Goal: Task Accomplishment & Management: Manage account settings

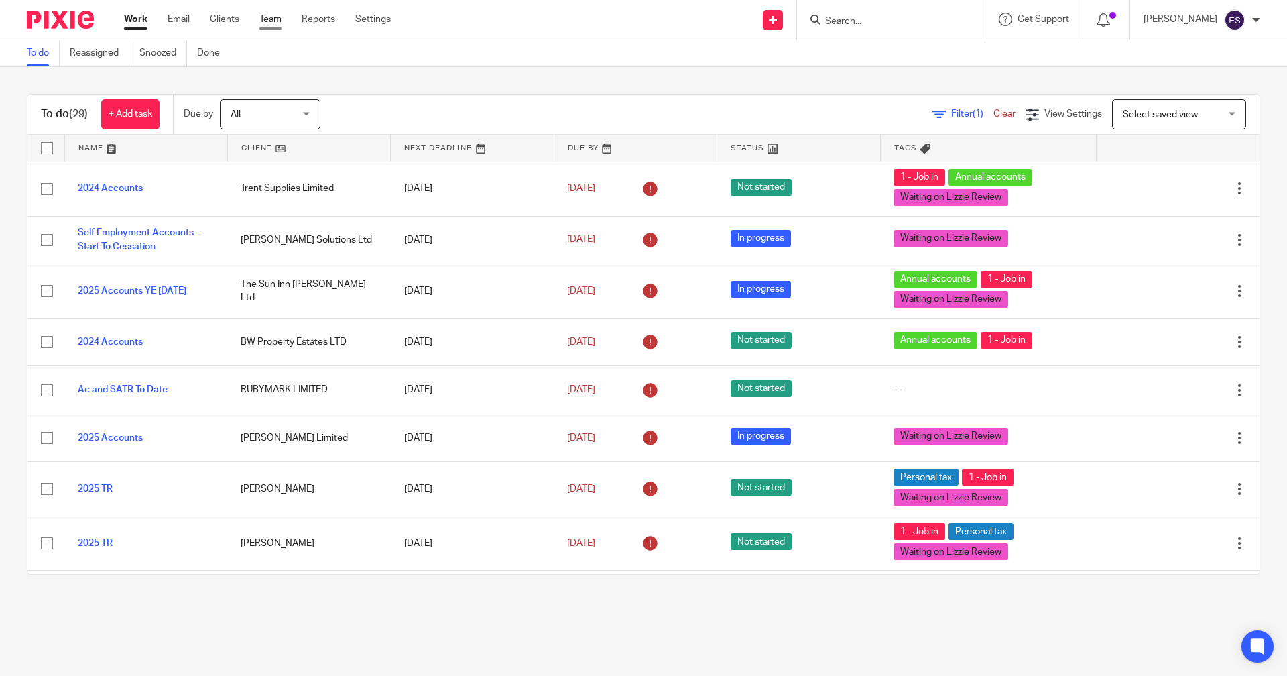
drag, startPoint x: 223, startPoint y: 30, endPoint x: 271, endPoint y: 19, distance: 49.6
click at [271, 19] on div "Work Email Clients Team Reports Settings Work Email Clients Team Reports Settin…" at bounding box center [261, 20] width 300 height 40
click at [271, 19] on link "Team" at bounding box center [270, 19] width 22 height 13
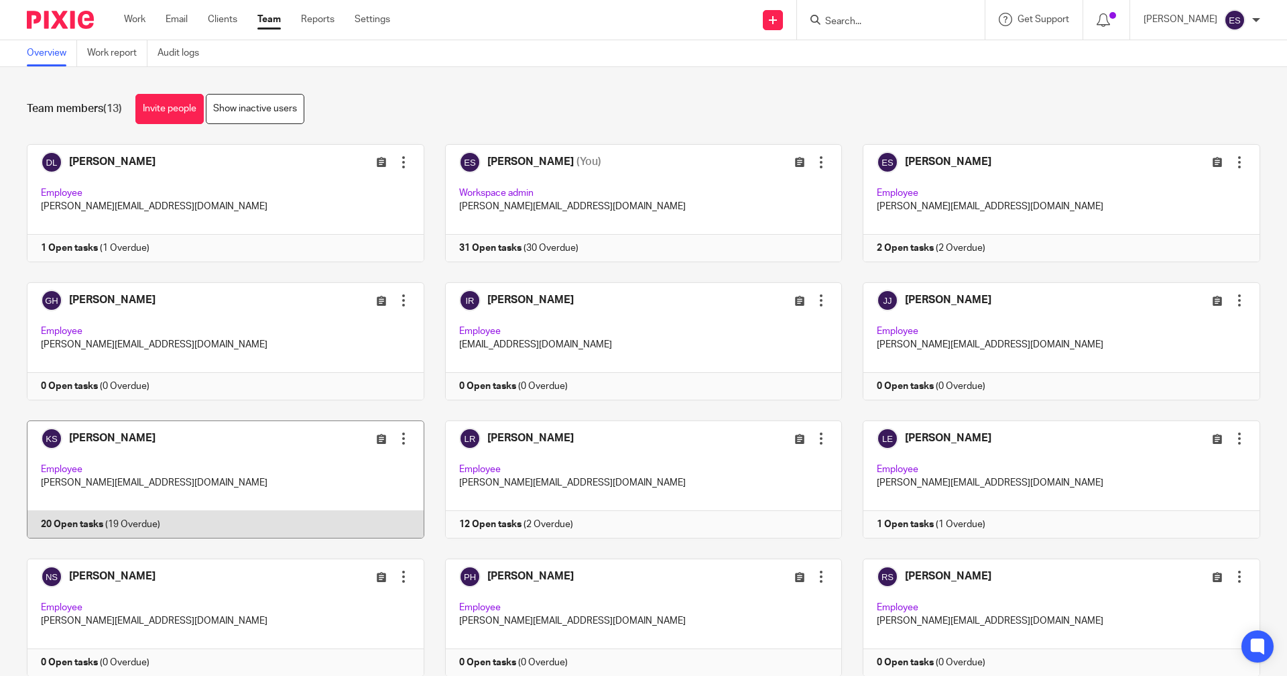
click at [328, 514] on link at bounding box center [215, 479] width 418 height 118
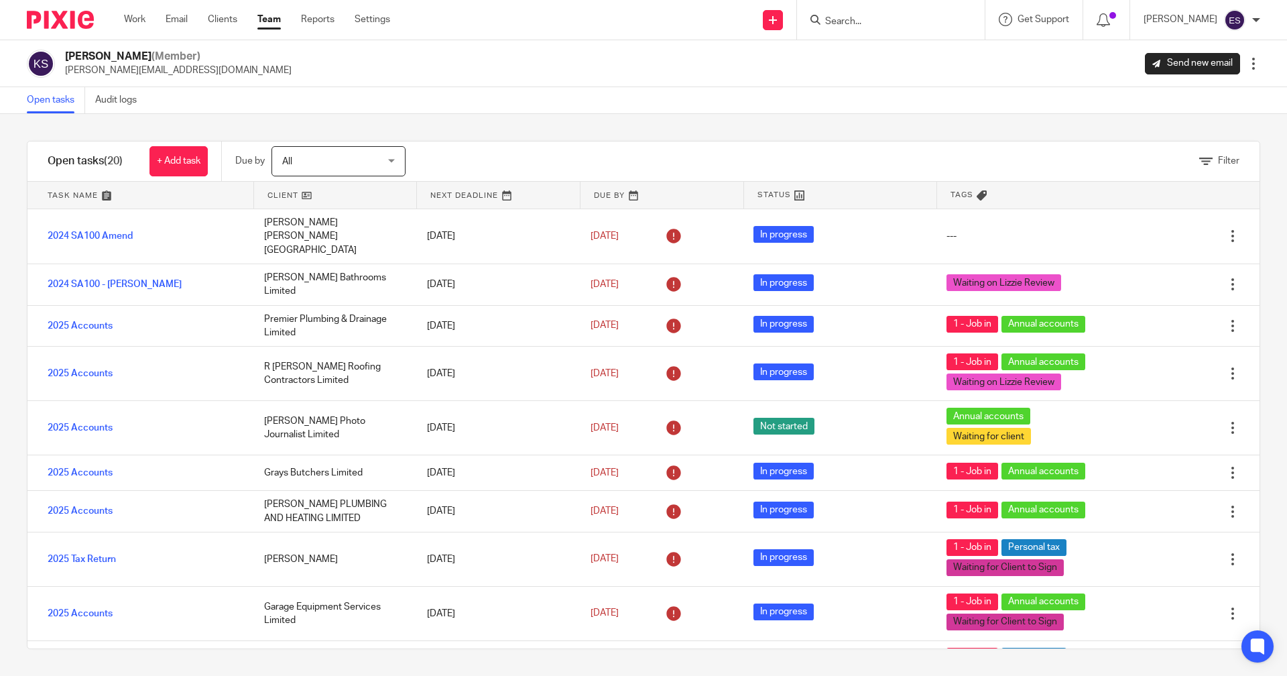
drag, startPoint x: 631, startPoint y: 271, endPoint x: 580, endPoint y: 141, distance: 139.0
click at [580, 141] on div "Open tasks (20) + Add task Due by All All Today Tomorrow This week Next week Th…" at bounding box center [643, 395] width 1233 height 508
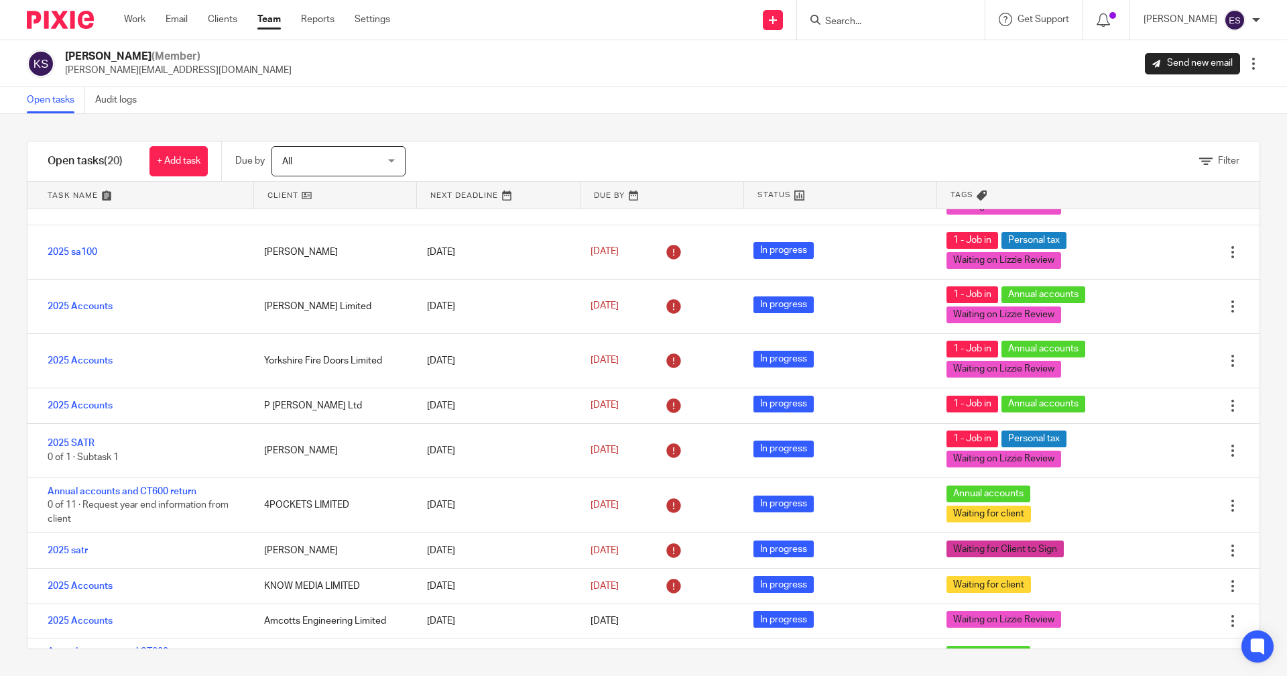
scroll to position [509, 0]
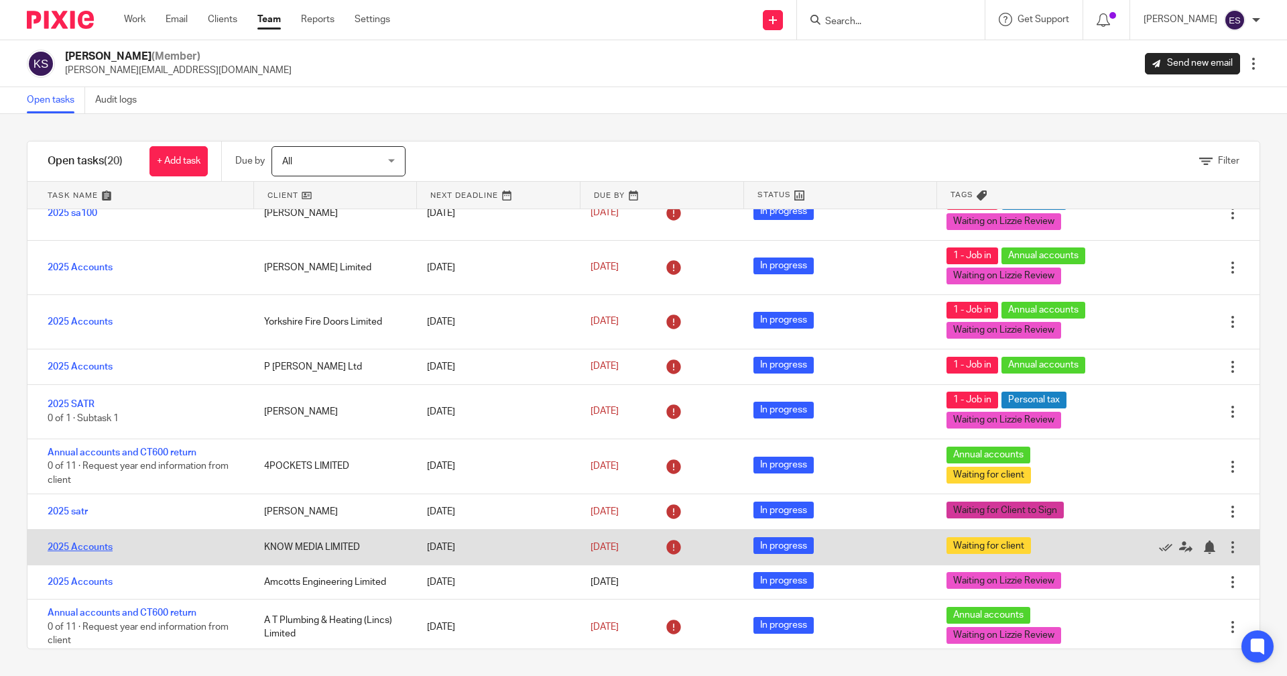
click at [90, 542] on link "2025 Accounts" at bounding box center [80, 546] width 65 height 9
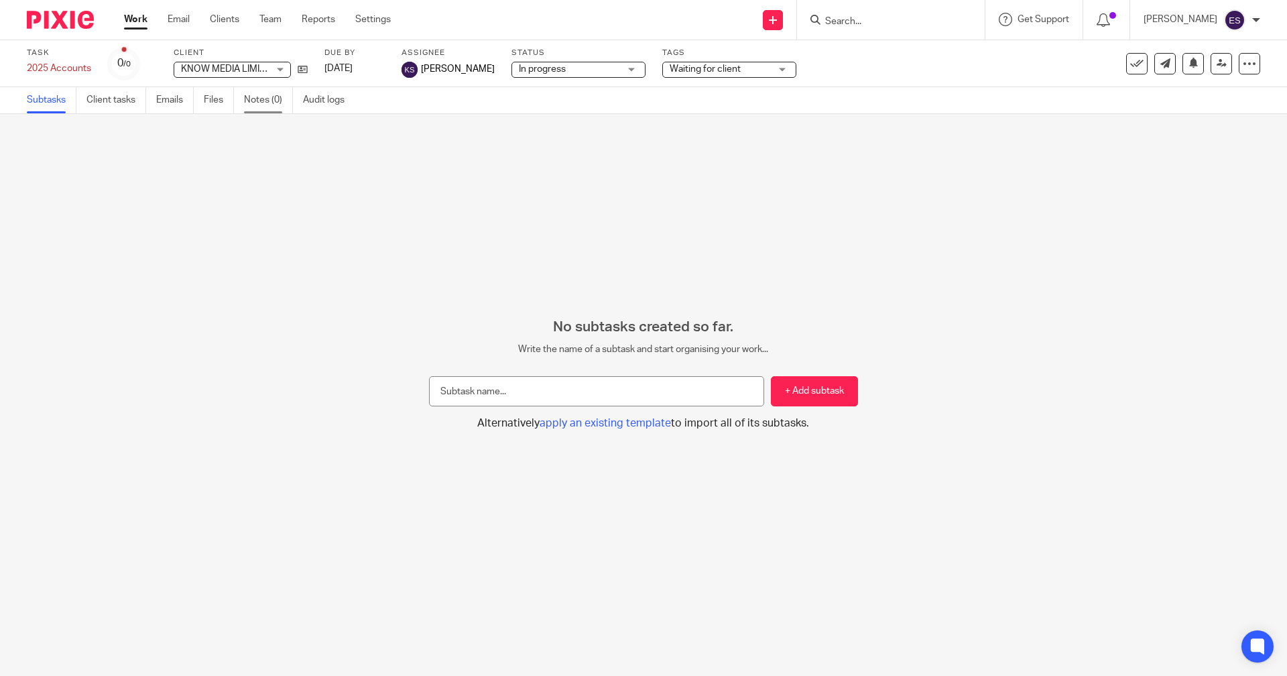
click at [282, 107] on link "Notes (0)" at bounding box center [268, 100] width 49 height 26
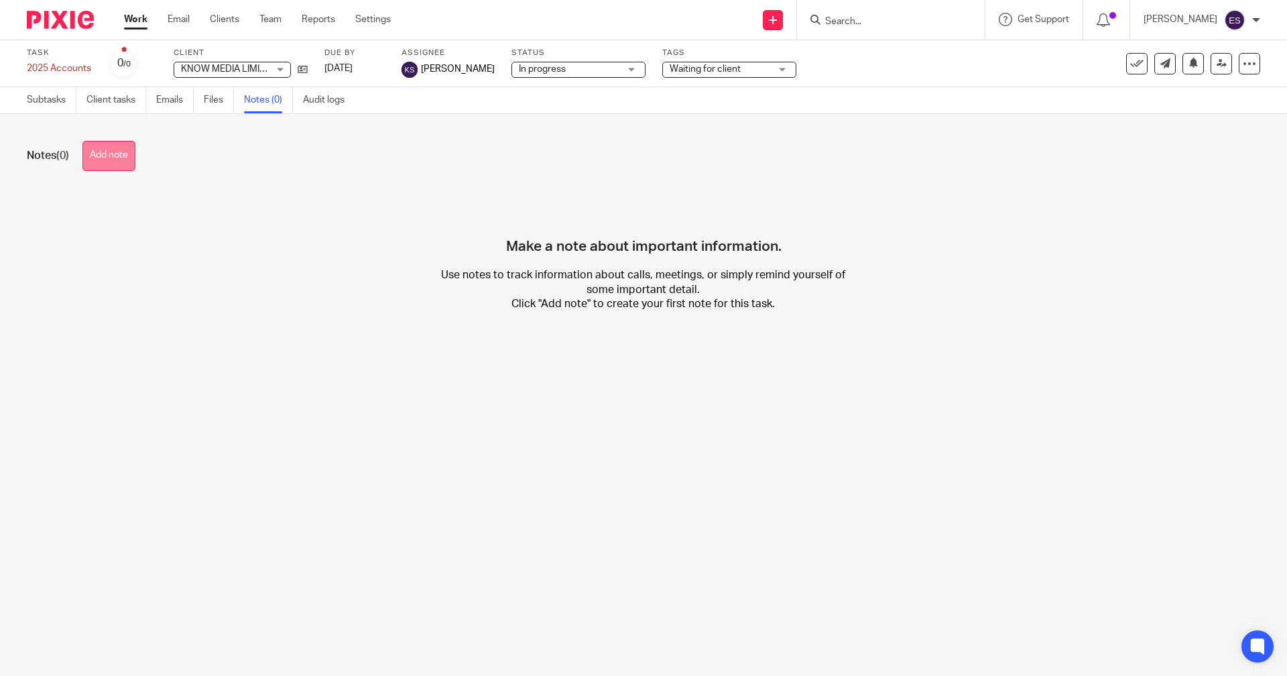
click at [125, 156] on button "Add note" at bounding box center [108, 156] width 53 height 30
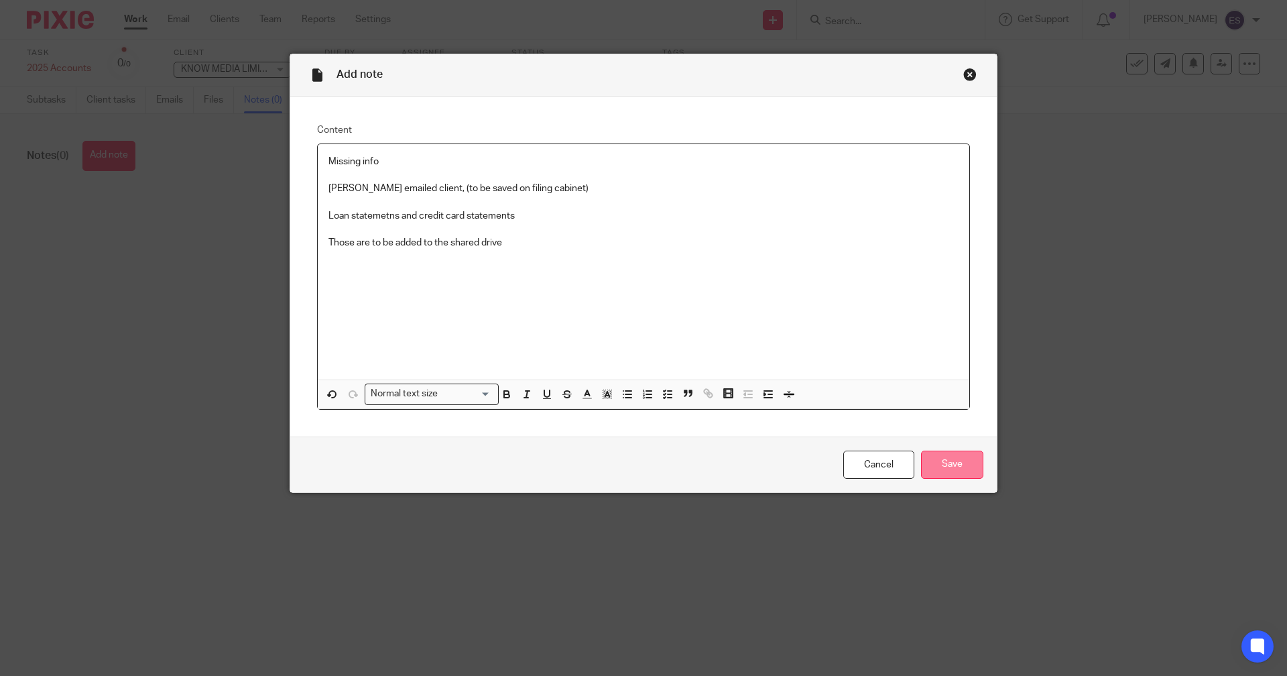
click at [967, 477] on input "Save" at bounding box center [952, 464] width 62 height 29
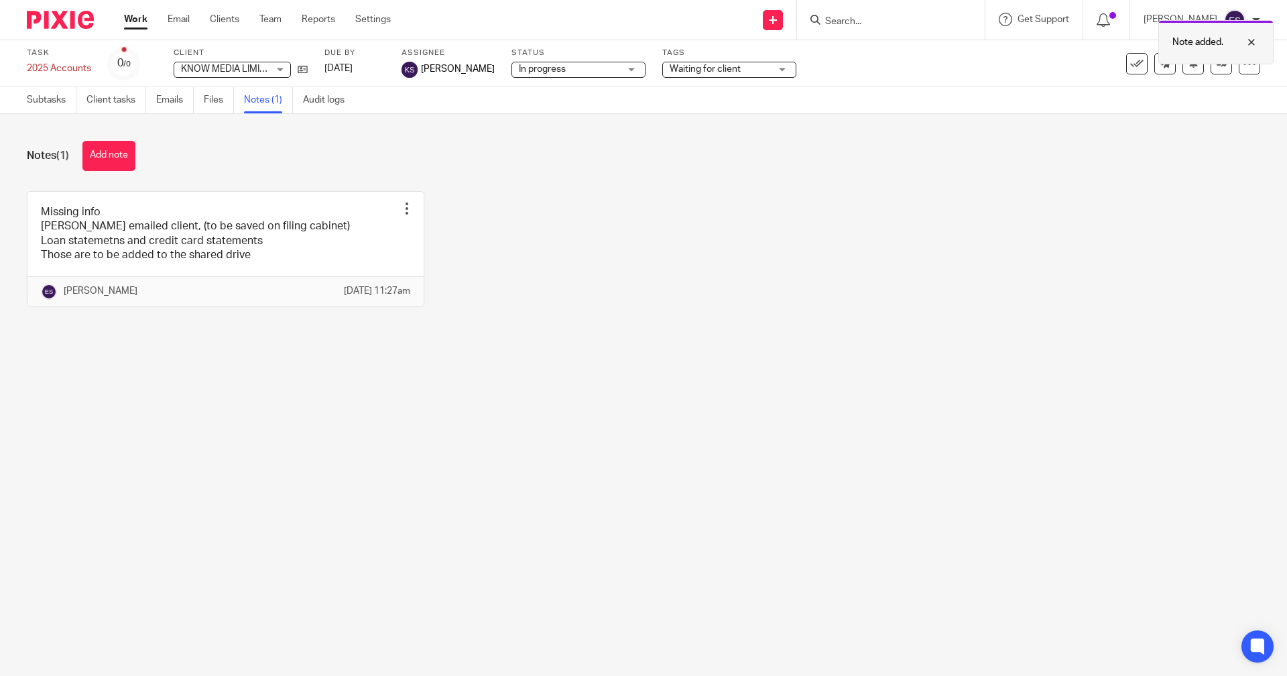
click at [1256, 38] on div at bounding box center [1241, 42] width 36 height 16
click at [1217, 64] on icon at bounding box center [1222, 63] width 10 height 10
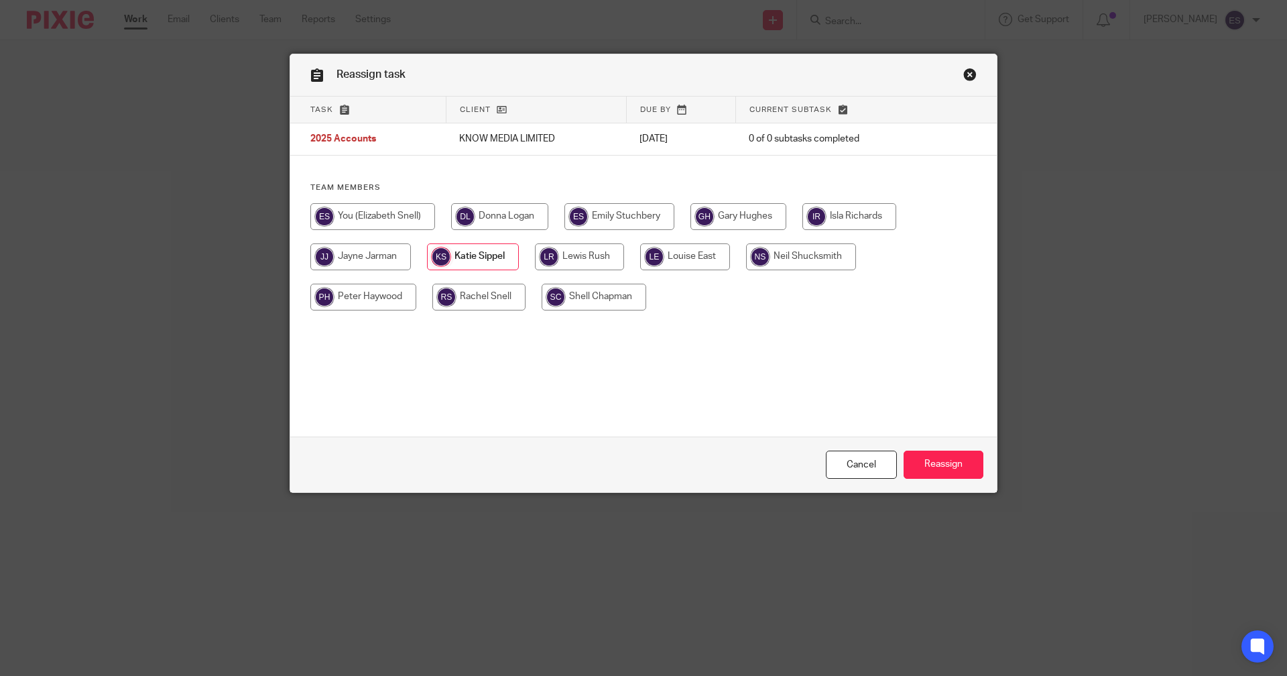
click at [418, 206] on input "radio" at bounding box center [372, 216] width 125 height 27
radio input "true"
click at [406, 229] on input "radio" at bounding box center [373, 216] width 126 height 27
click at [952, 479] on input "Reassign" at bounding box center [944, 464] width 80 height 29
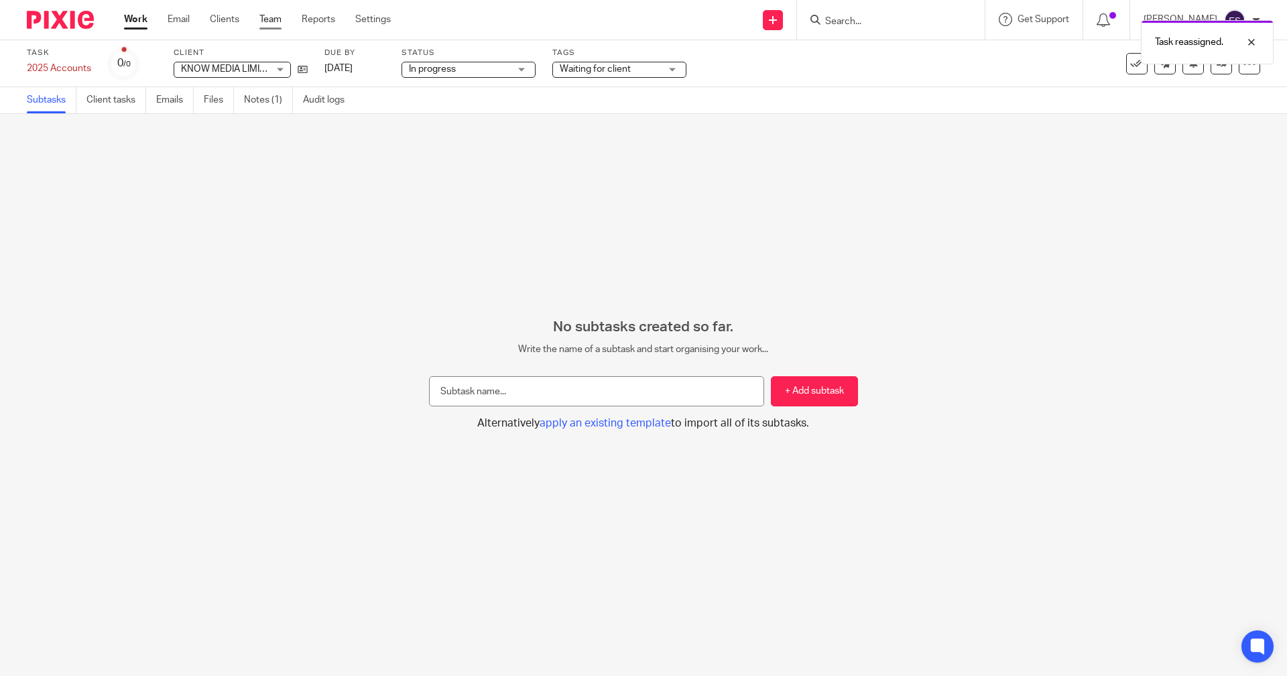
click at [273, 25] on link "Team" at bounding box center [270, 19] width 22 height 13
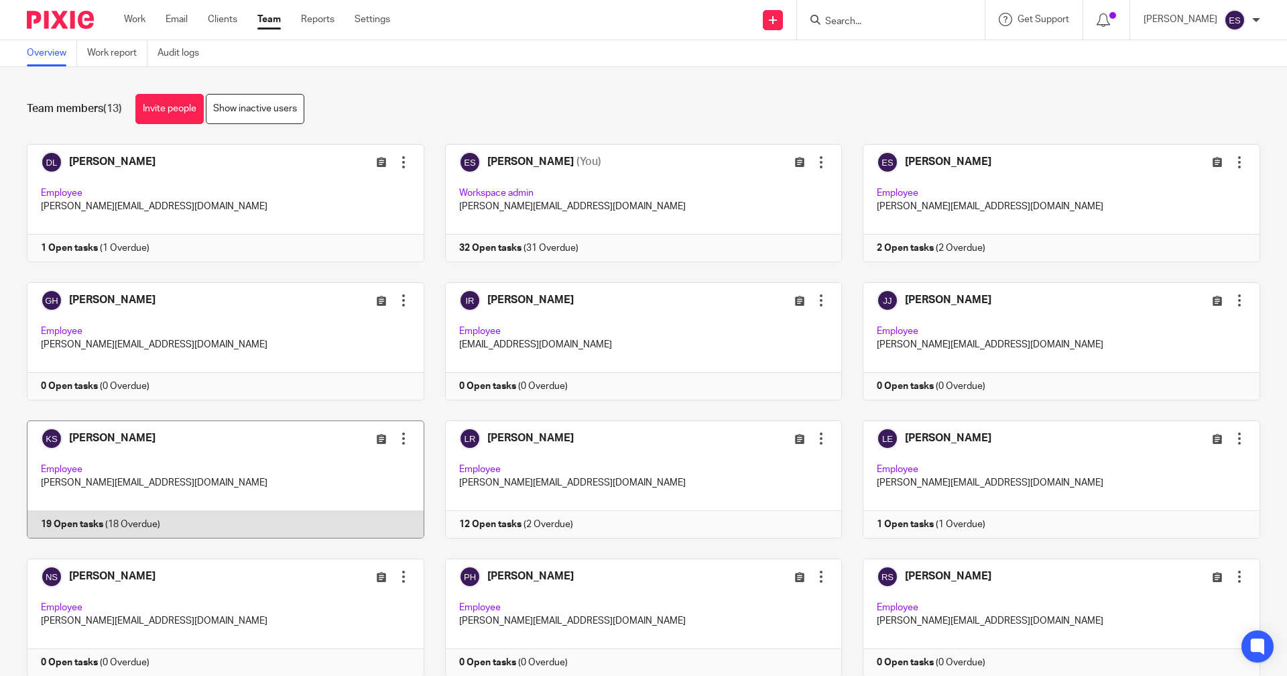
click at [68, 530] on link at bounding box center [215, 479] width 418 height 118
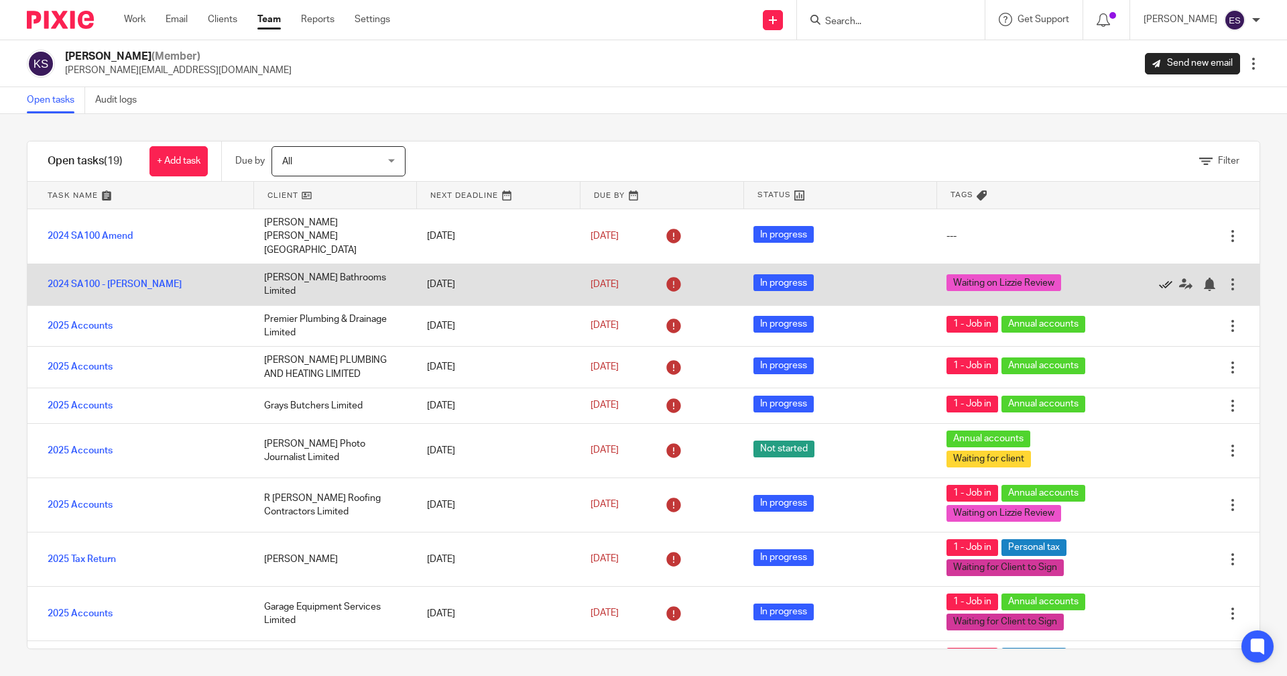
click at [1159, 277] on icon at bounding box center [1165, 283] width 13 height 13
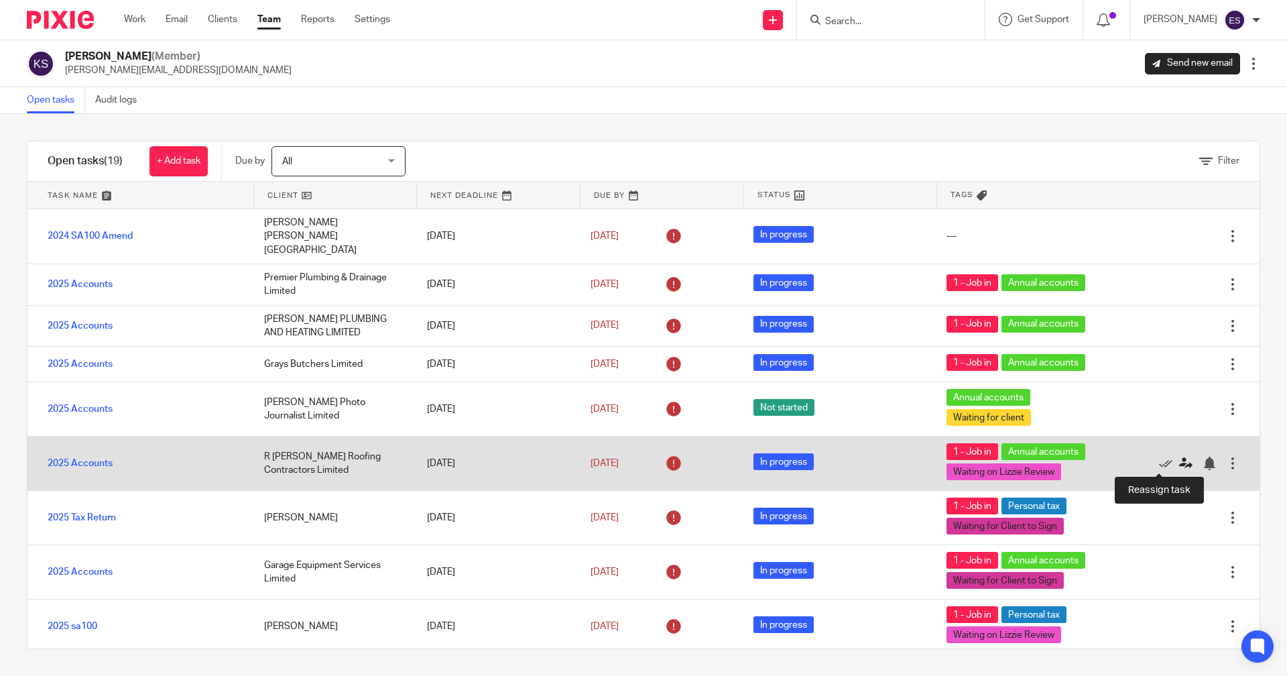
click at [1179, 460] on icon at bounding box center [1185, 462] width 13 height 13
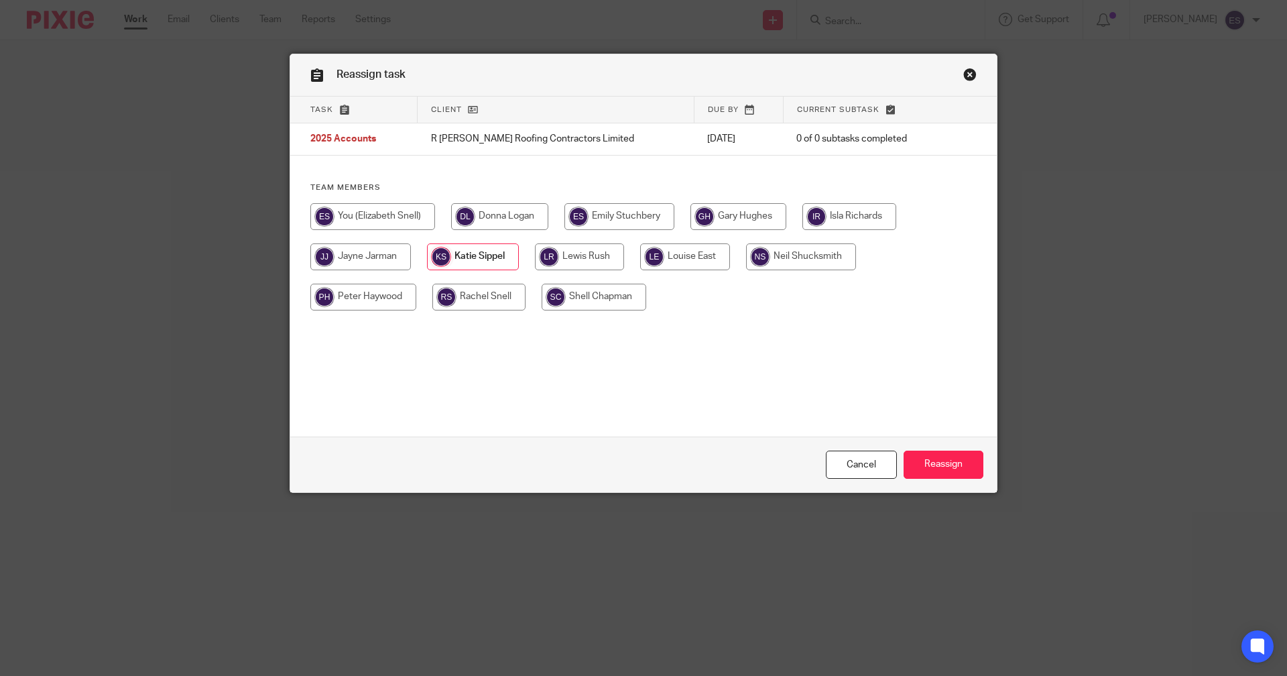
click at [414, 221] on input "radio" at bounding box center [372, 216] width 125 height 27
radio input "true"
click at [917, 454] on input "Reassign" at bounding box center [944, 464] width 80 height 29
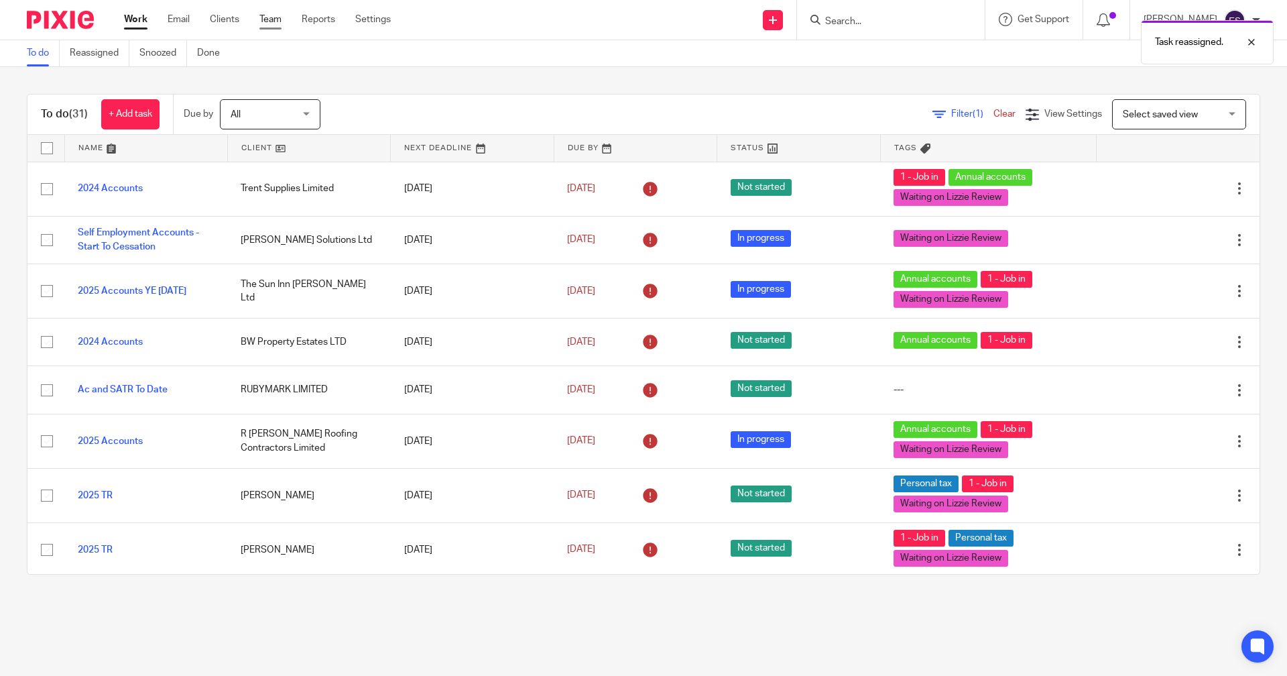
click at [267, 21] on link "Team" at bounding box center [270, 19] width 22 height 13
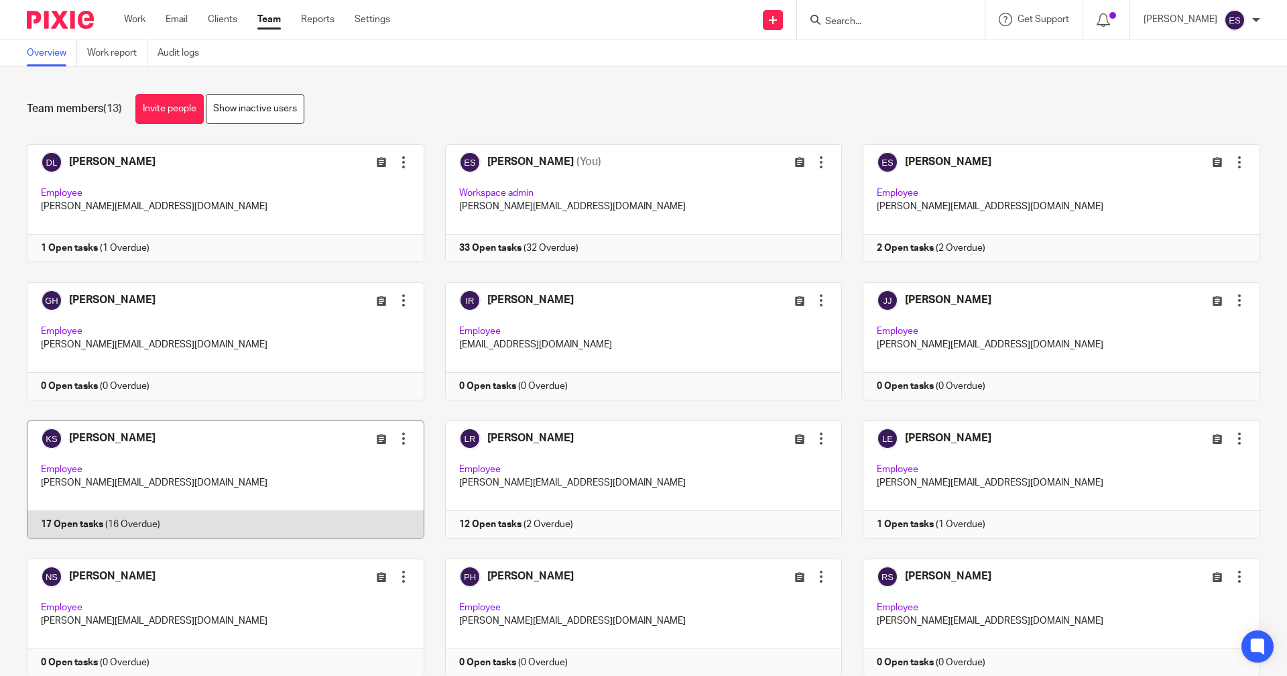
click at [306, 506] on link at bounding box center [215, 479] width 418 height 118
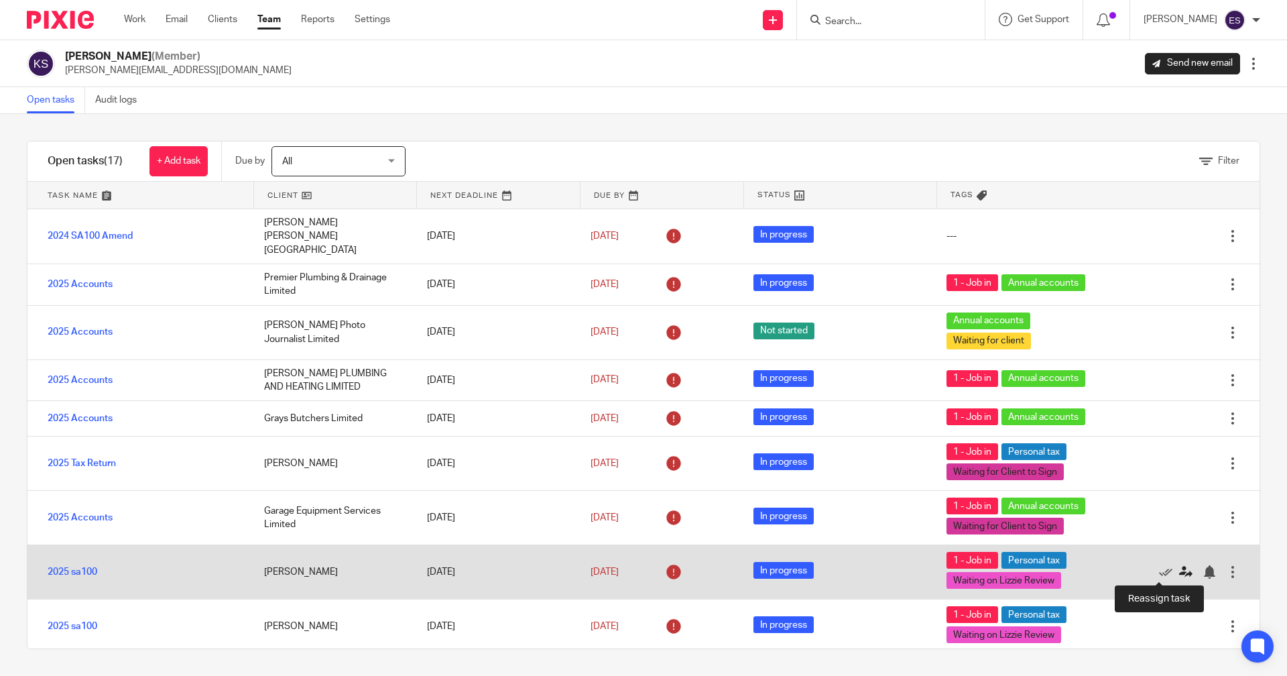
drag, startPoint x: 1149, startPoint y: 536, endPoint x: 1158, endPoint y: 572, distance: 37.4
click at [1158, 572] on div "2024 SA100 Amend Robbie Drayton ta Drayton Auto Centre 31 Jan 2025 31 Jan 2025 …" at bounding box center [643, 428] width 1232 height 439
click at [1179, 572] on icon at bounding box center [1185, 571] width 13 height 13
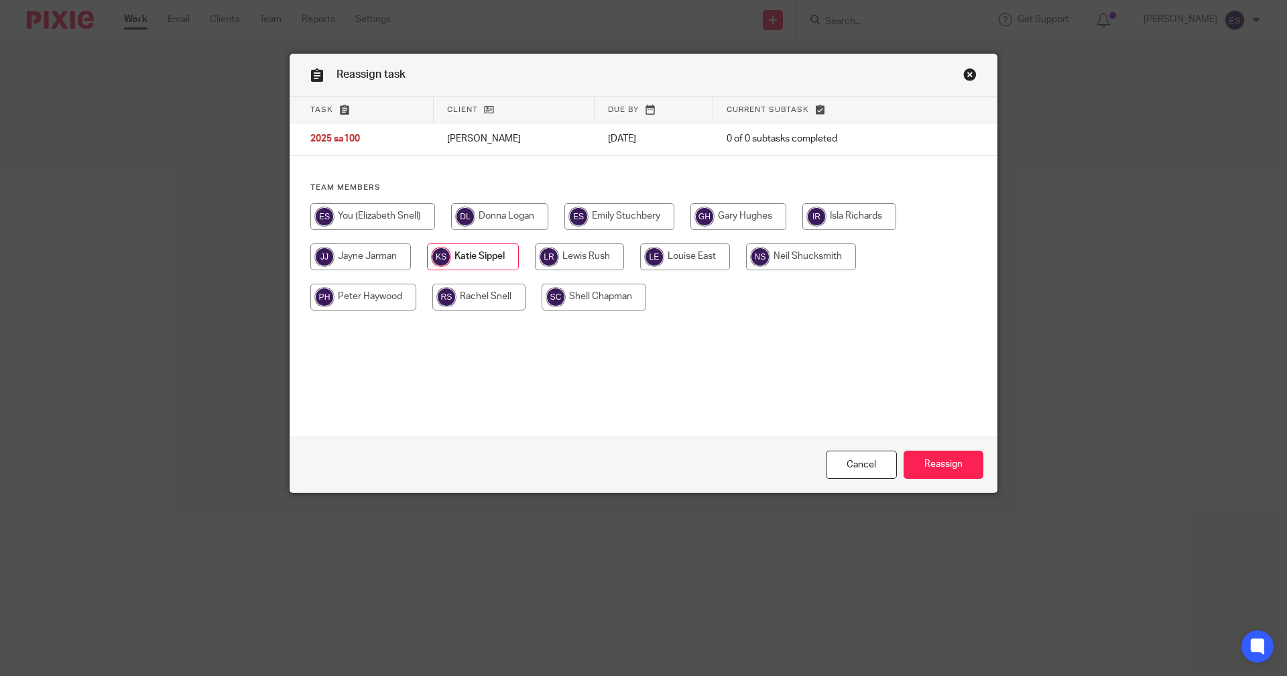
click at [414, 231] on div at bounding box center [643, 263] width 666 height 121
drag, startPoint x: 412, startPoint y: 229, endPoint x: 406, endPoint y: 223, distance: 8.1
click at [406, 223] on input "radio" at bounding box center [372, 216] width 125 height 27
radio input "true"
click at [406, 223] on input "radio" at bounding box center [373, 216] width 126 height 27
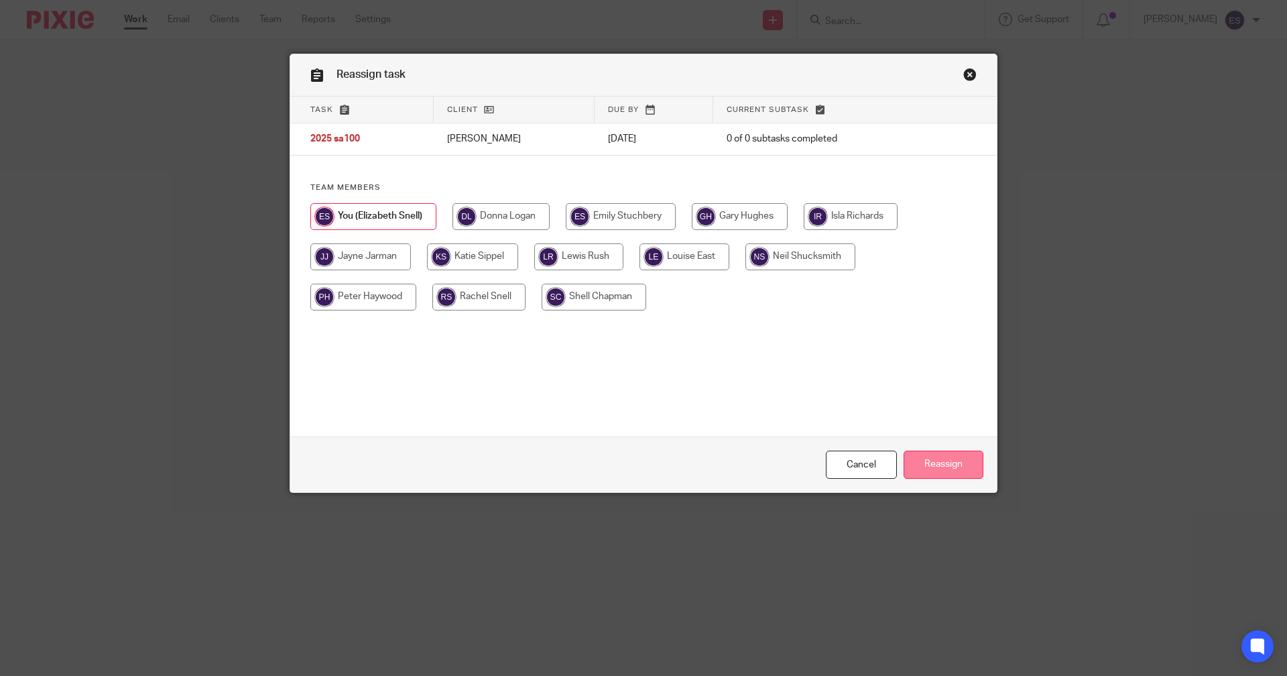
click at [942, 476] on input "Reassign" at bounding box center [944, 464] width 80 height 29
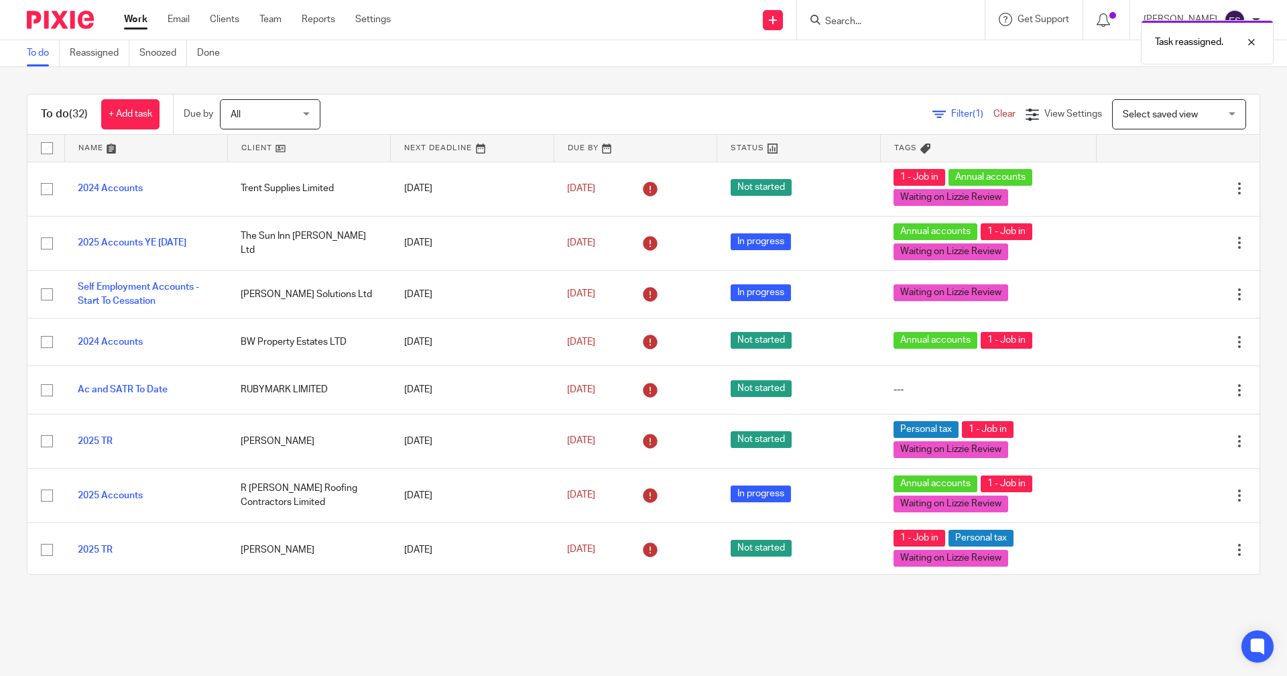
click at [283, 21] on ul "Work Email Clients Team Reports Settings" at bounding box center [267, 19] width 287 height 13
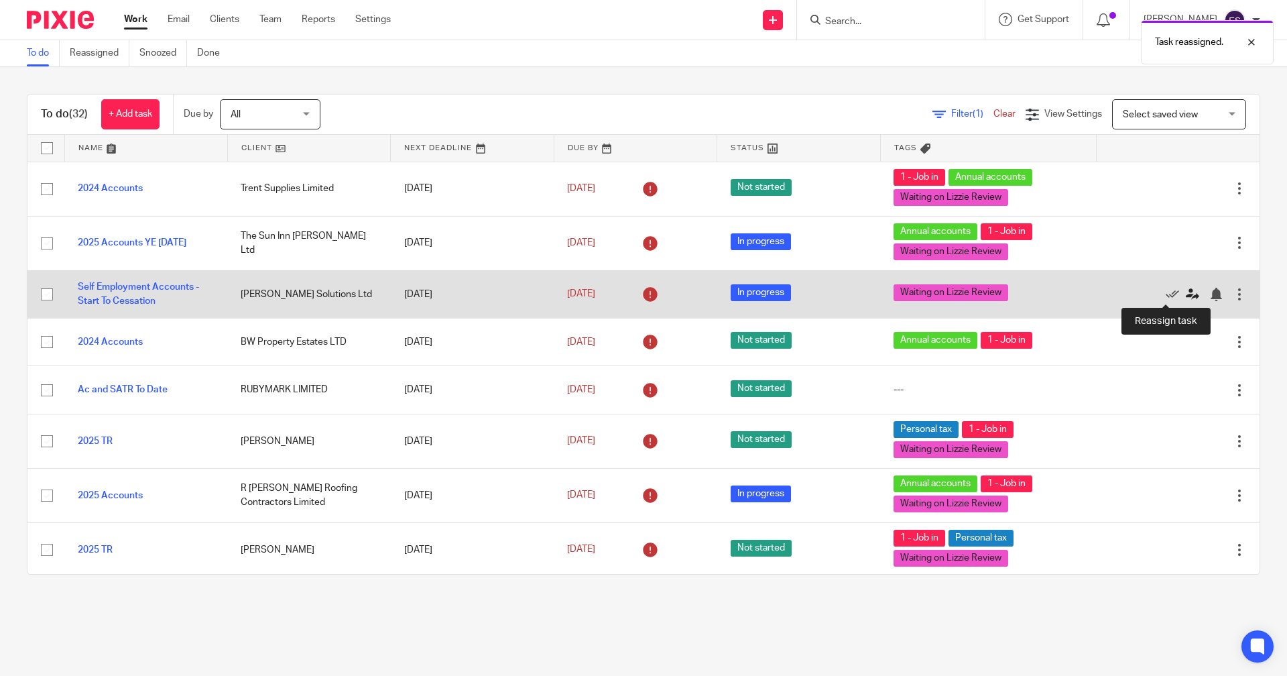
click at [1186, 297] on icon at bounding box center [1192, 294] width 13 height 13
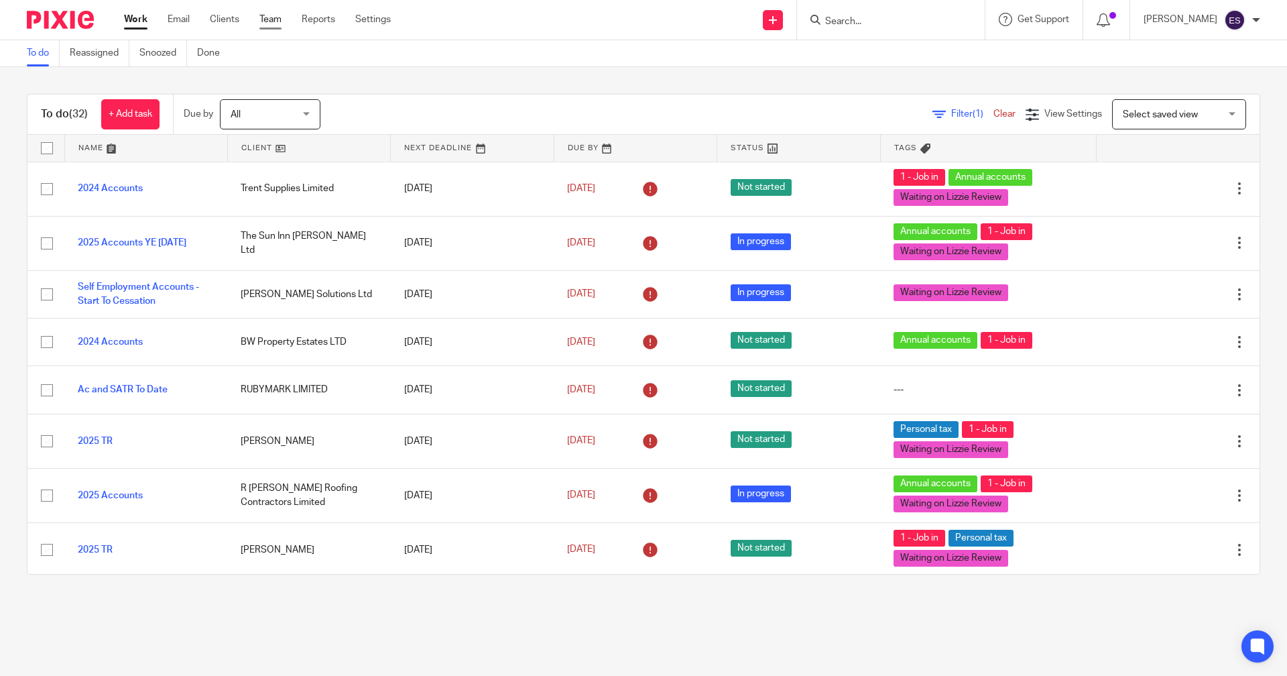
click at [269, 14] on link "Team" at bounding box center [270, 19] width 22 height 13
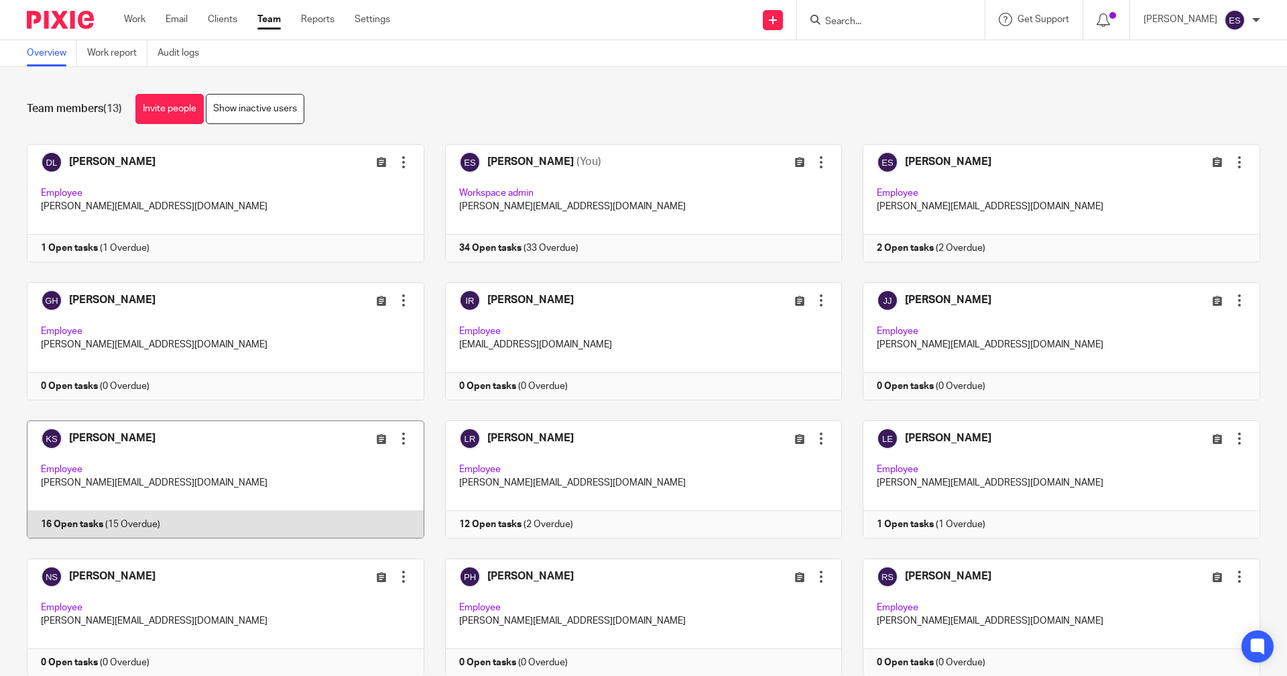
click at [300, 527] on link at bounding box center [215, 479] width 418 height 118
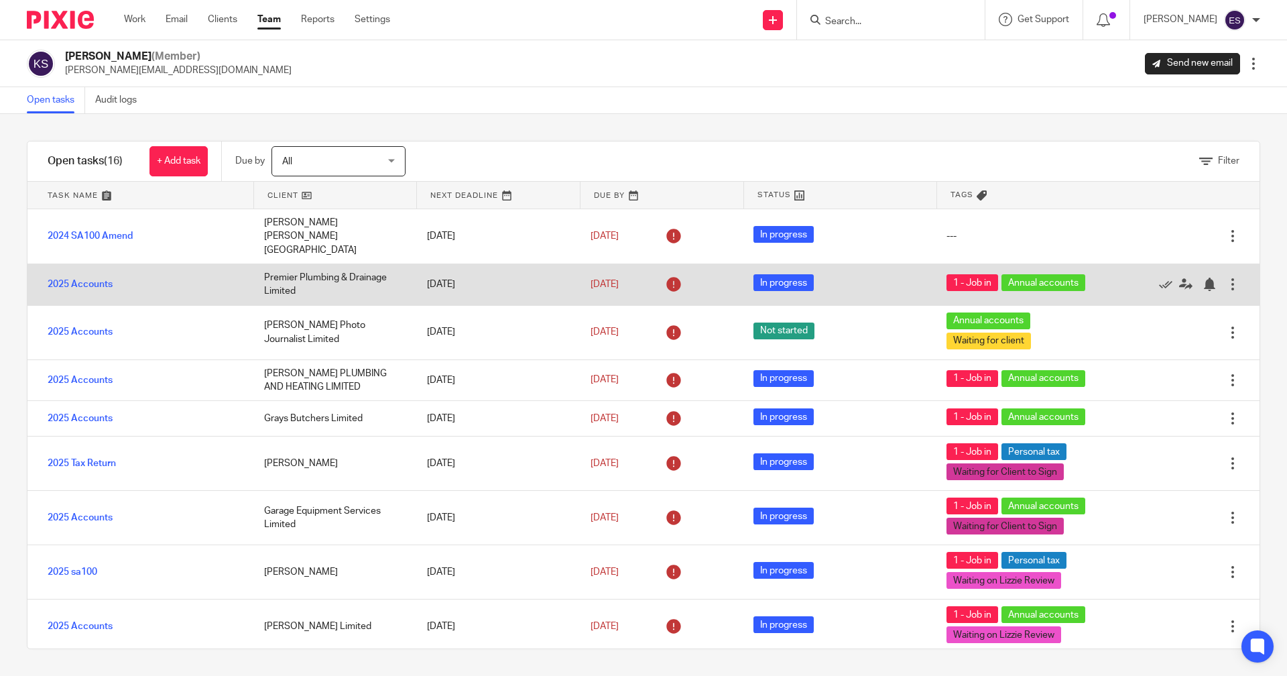
drag, startPoint x: 1239, startPoint y: 296, endPoint x: 885, endPoint y: 267, distance: 355.1
click at [885, 267] on div "Open tasks (16) + Add task Due by All All [DATE] [DATE] This week Next week Thi…" at bounding box center [643, 395] width 1233 height 508
click at [99, 271] on div "2025 Accounts" at bounding box center [138, 284] width 223 height 27
click at [92, 280] on link "2025 Accounts" at bounding box center [80, 284] width 65 height 9
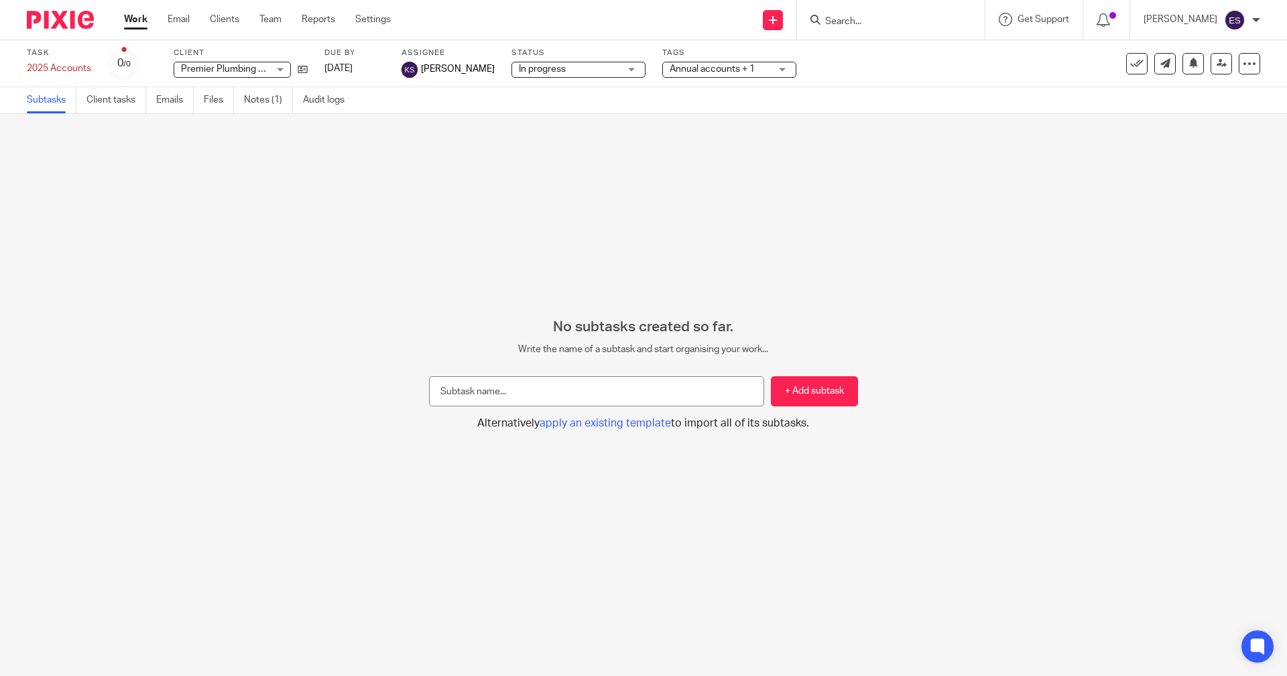
click at [715, 73] on span "Annual accounts + 1" at bounding box center [712, 68] width 85 height 9
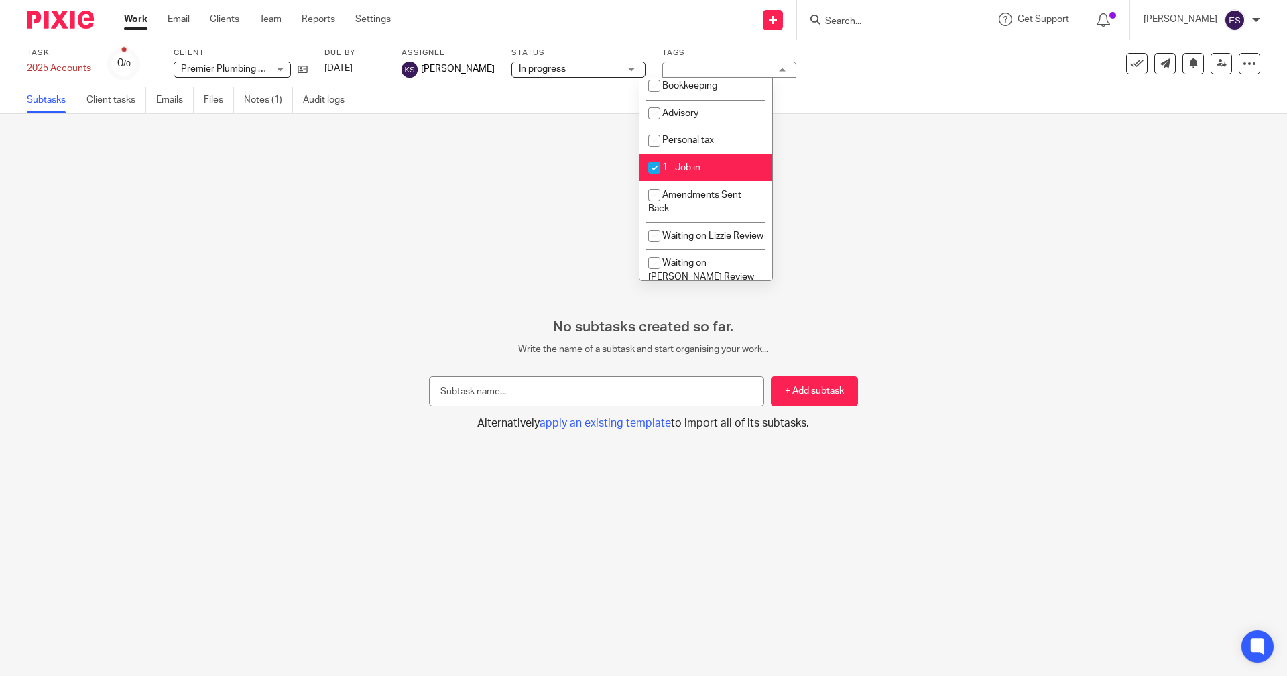
scroll to position [177, 0]
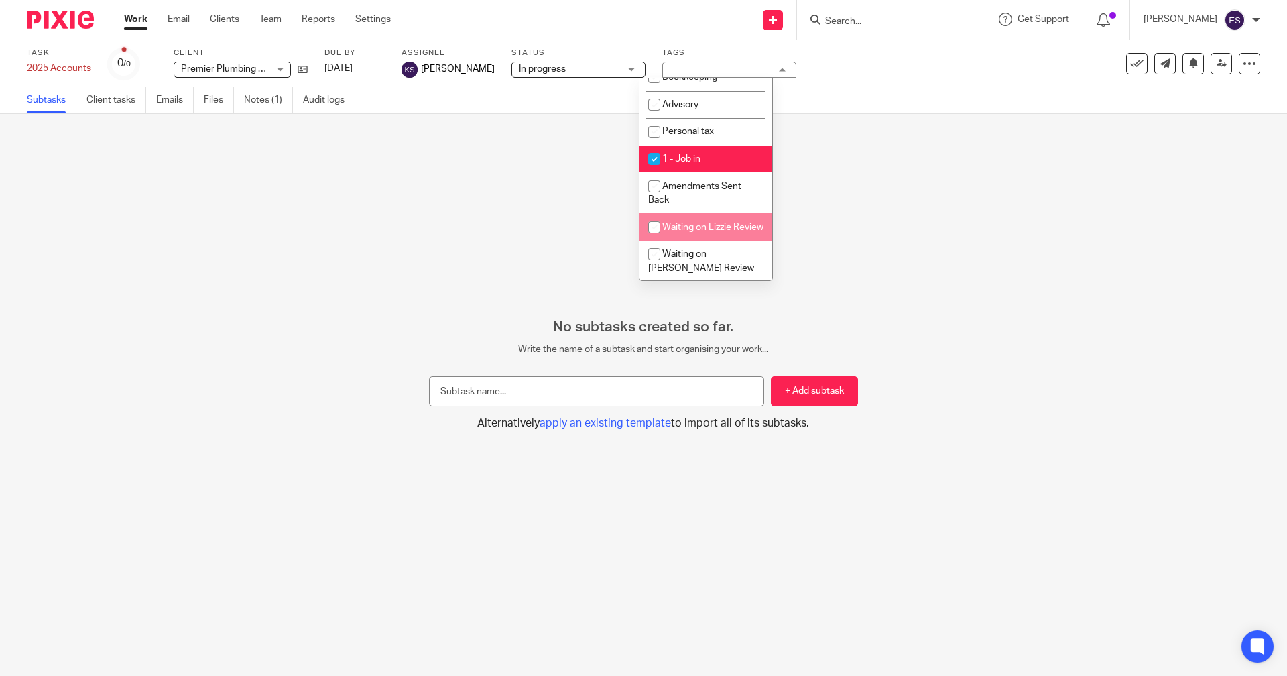
click at [725, 229] on span "Waiting on Lizzie Review" at bounding box center [712, 227] width 101 height 9
checkbox input "true"
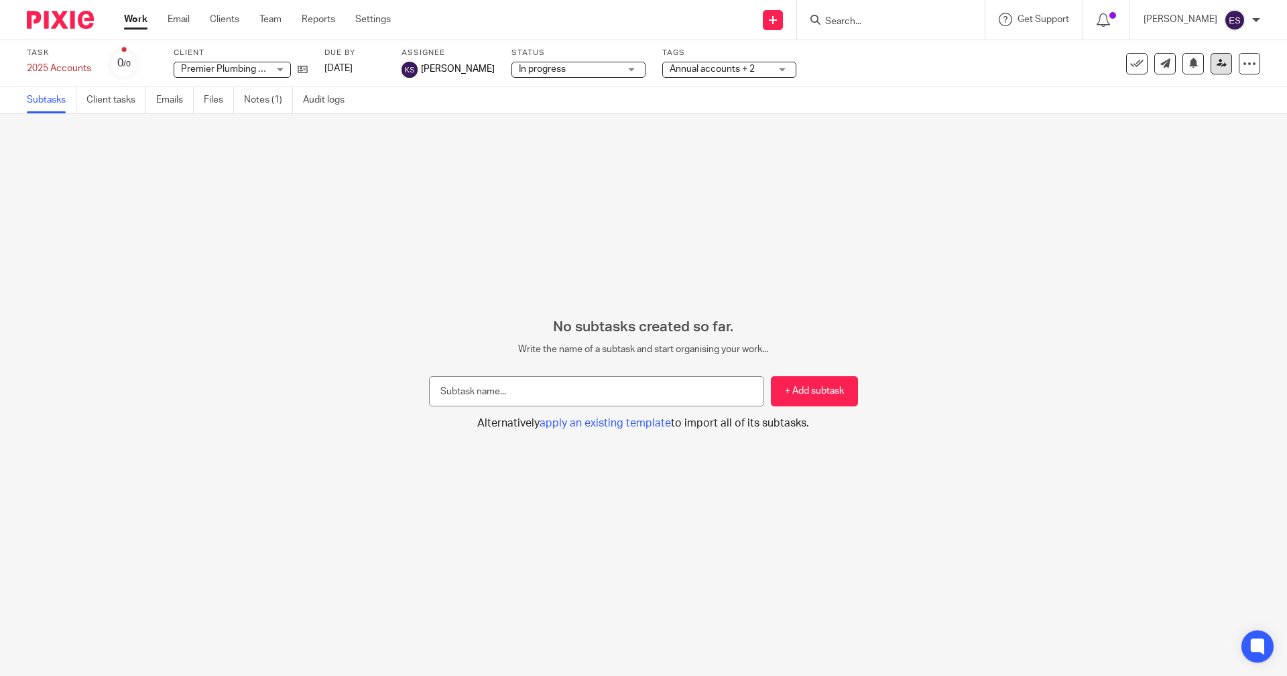
click at [1200, 63] on div "Save as a template (Add subtask first) Apply existing template Advanced task ed…" at bounding box center [1193, 63] width 134 height 21
click at [1211, 63] on link at bounding box center [1221, 63] width 21 height 21
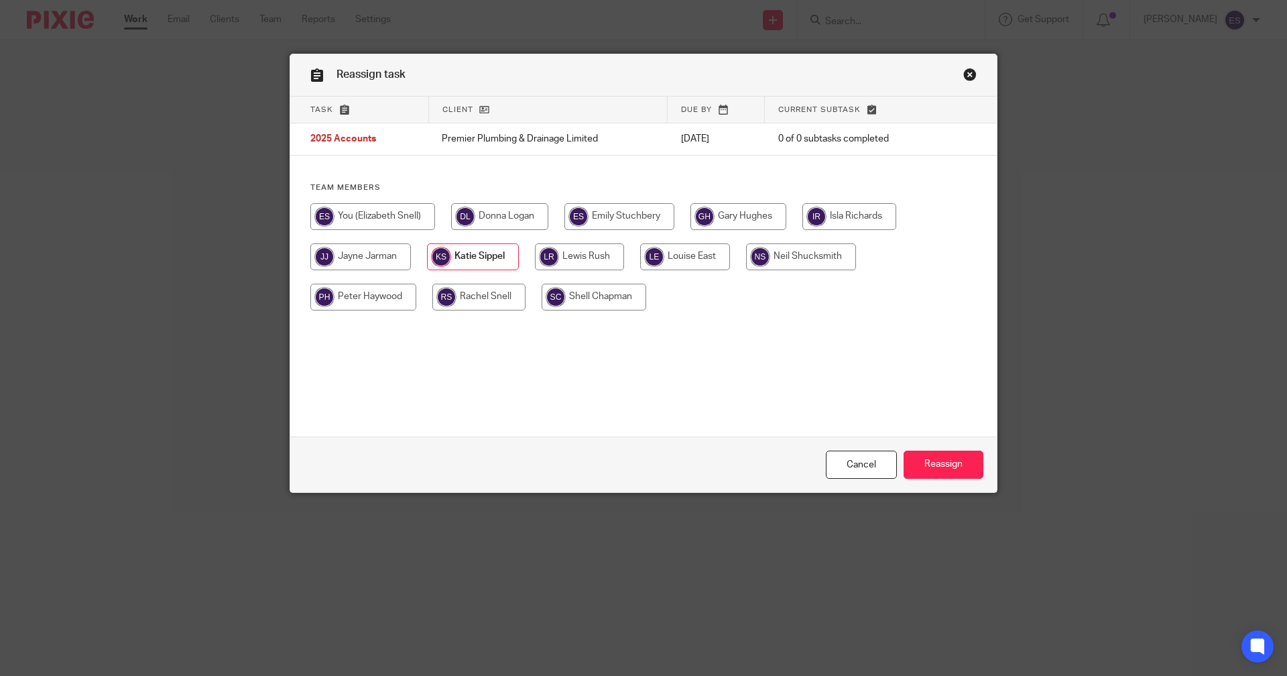
click at [412, 213] on input "radio" at bounding box center [372, 216] width 125 height 27
radio input "true"
click at [971, 462] on input "Reassign" at bounding box center [944, 464] width 80 height 29
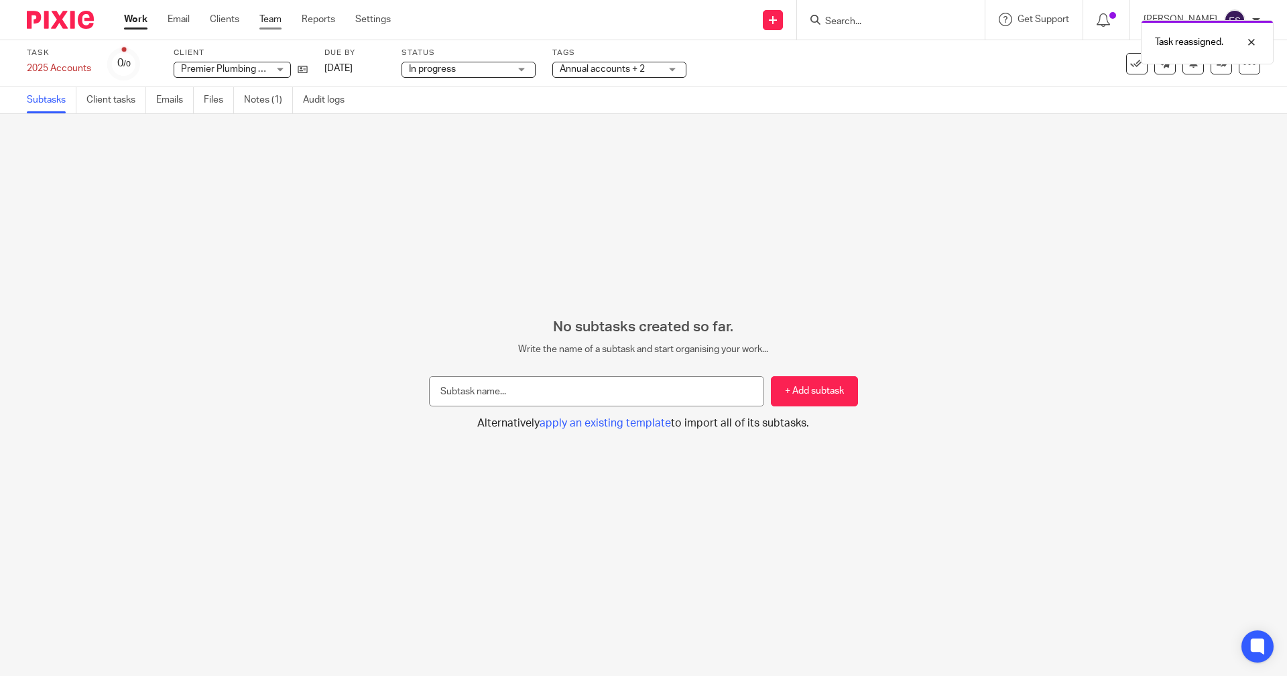
click at [263, 25] on link "Team" at bounding box center [270, 19] width 22 height 13
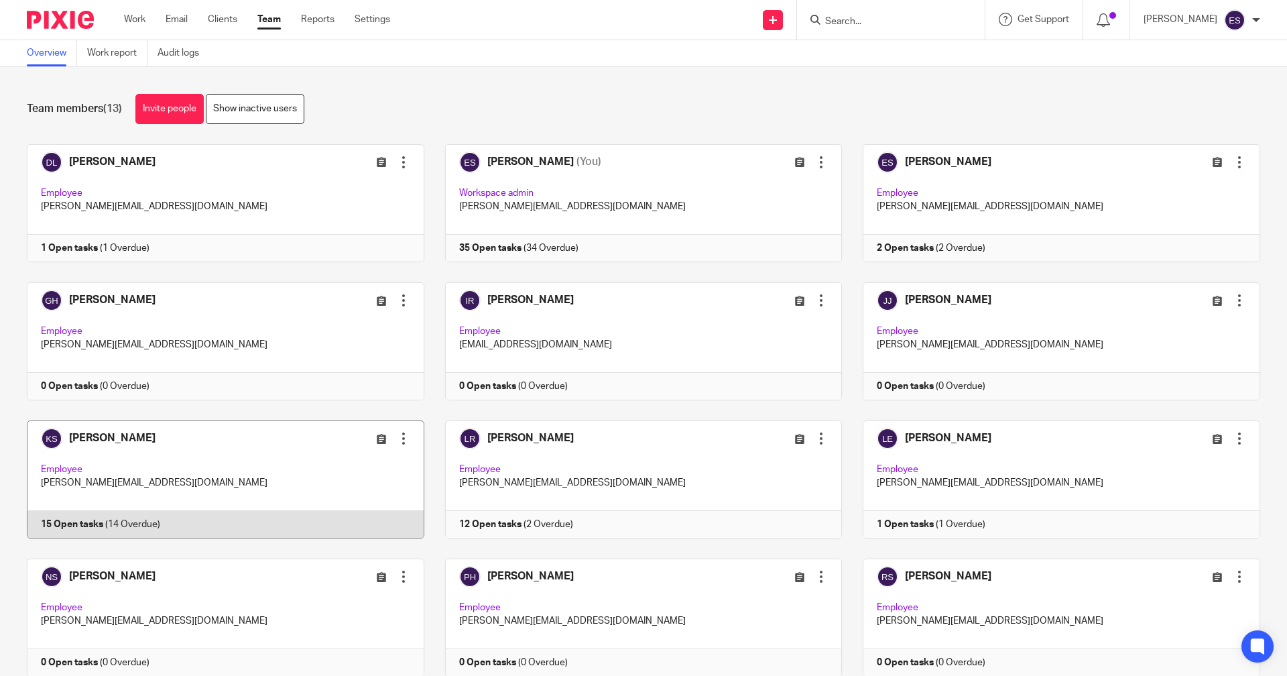
click at [122, 519] on link at bounding box center [215, 479] width 418 height 118
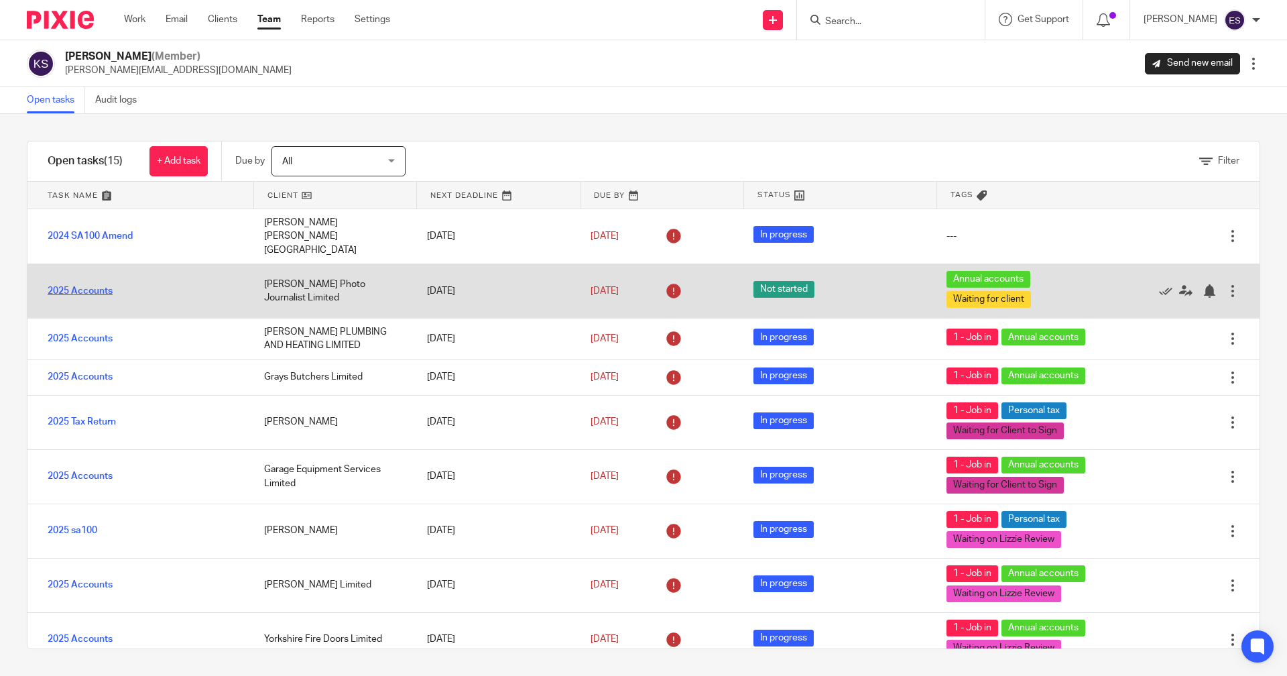
click at [88, 286] on link "2025 Accounts" at bounding box center [80, 290] width 65 height 9
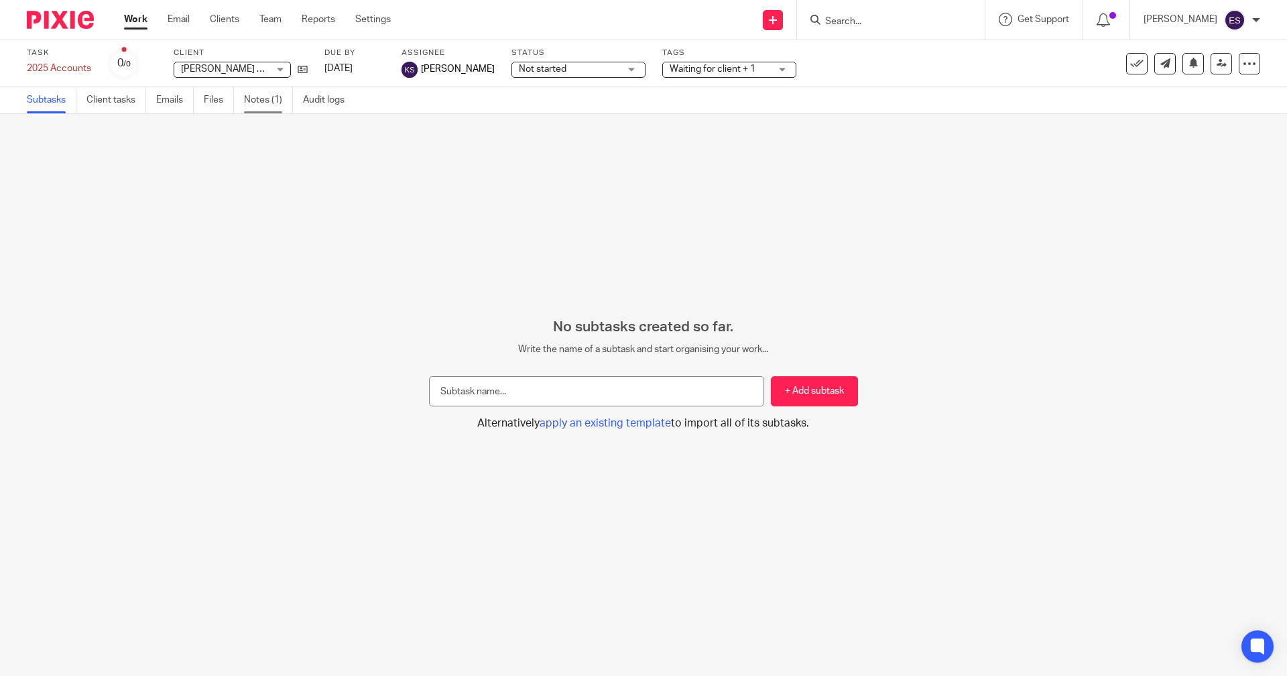
drag, startPoint x: 0, startPoint y: 0, endPoint x: 253, endPoint y: 105, distance: 274.1
click at [253, 105] on main "Task 2025 Accounts Save 2025 Accounts 0 /0 Client Andrew Fletcher Photo Journal…" at bounding box center [643, 338] width 1287 height 676
click at [253, 105] on link "Notes (1)" at bounding box center [268, 100] width 49 height 26
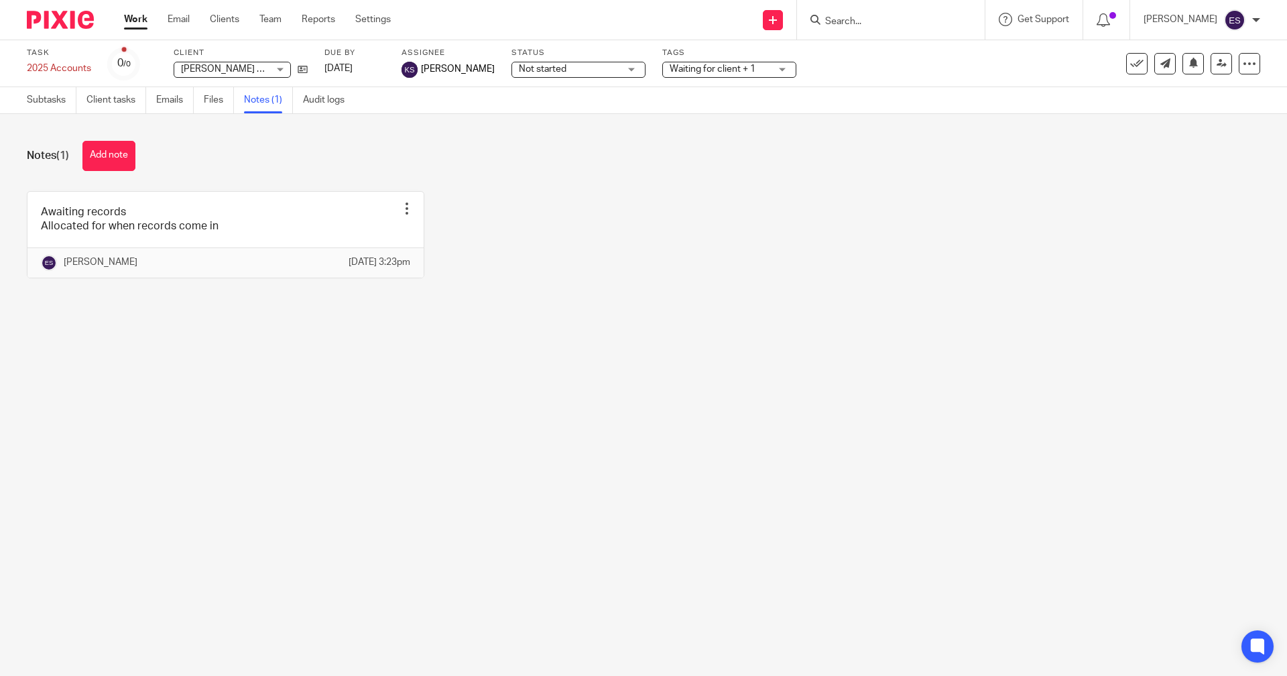
click at [690, 63] on span "Waiting for client + 1" at bounding box center [720, 69] width 101 height 14
click at [1217, 60] on icon at bounding box center [1222, 63] width 10 height 10
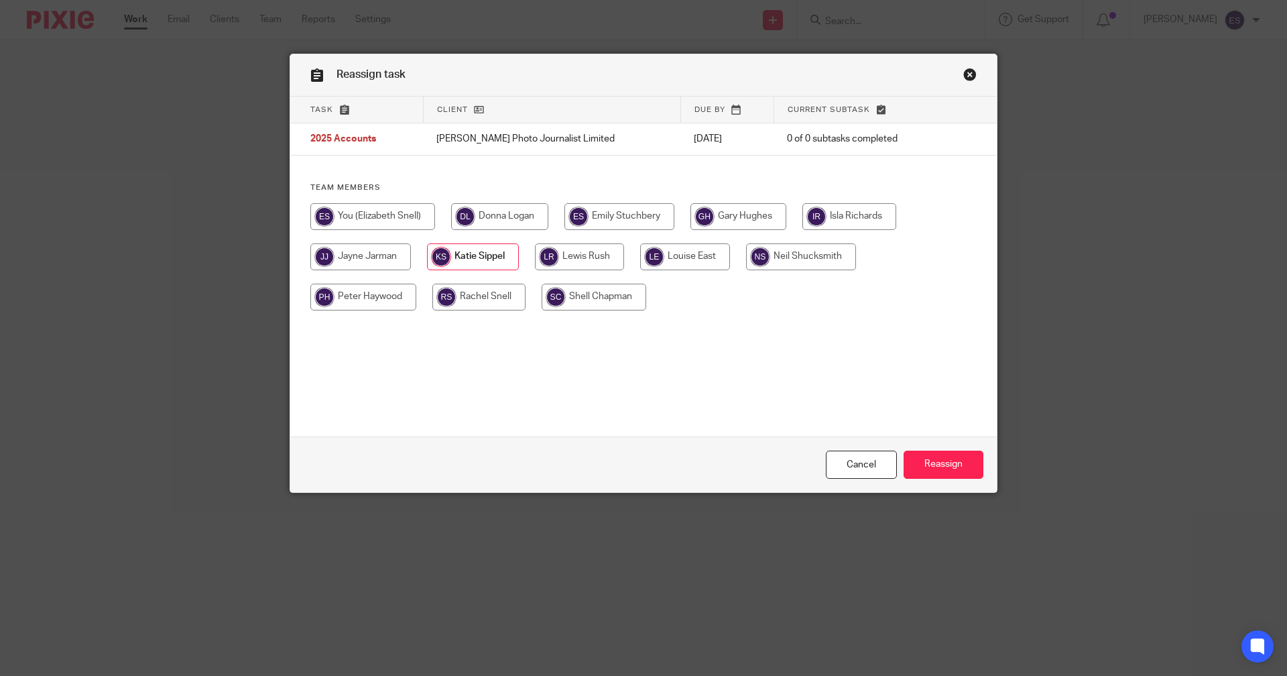
click at [582, 263] on input "radio" at bounding box center [579, 256] width 89 height 27
radio input "true"
click at [930, 458] on input "Reassign" at bounding box center [944, 464] width 80 height 29
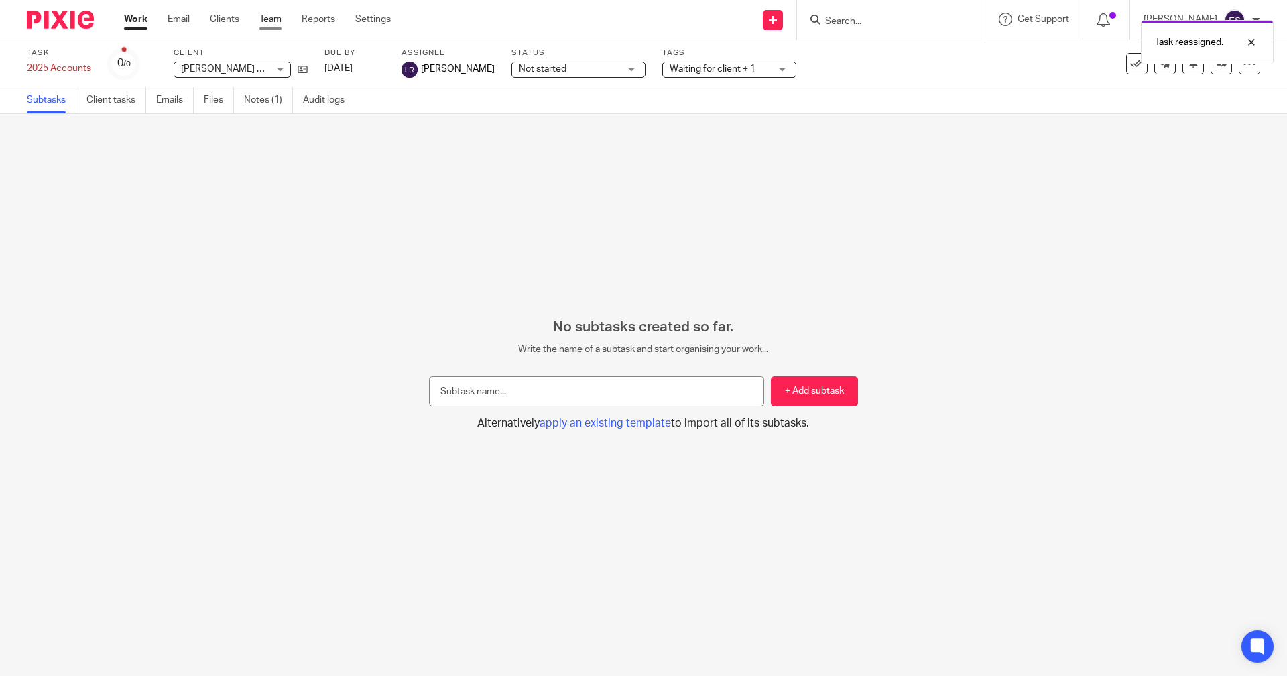
click at [275, 18] on link "Team" at bounding box center [270, 19] width 22 height 13
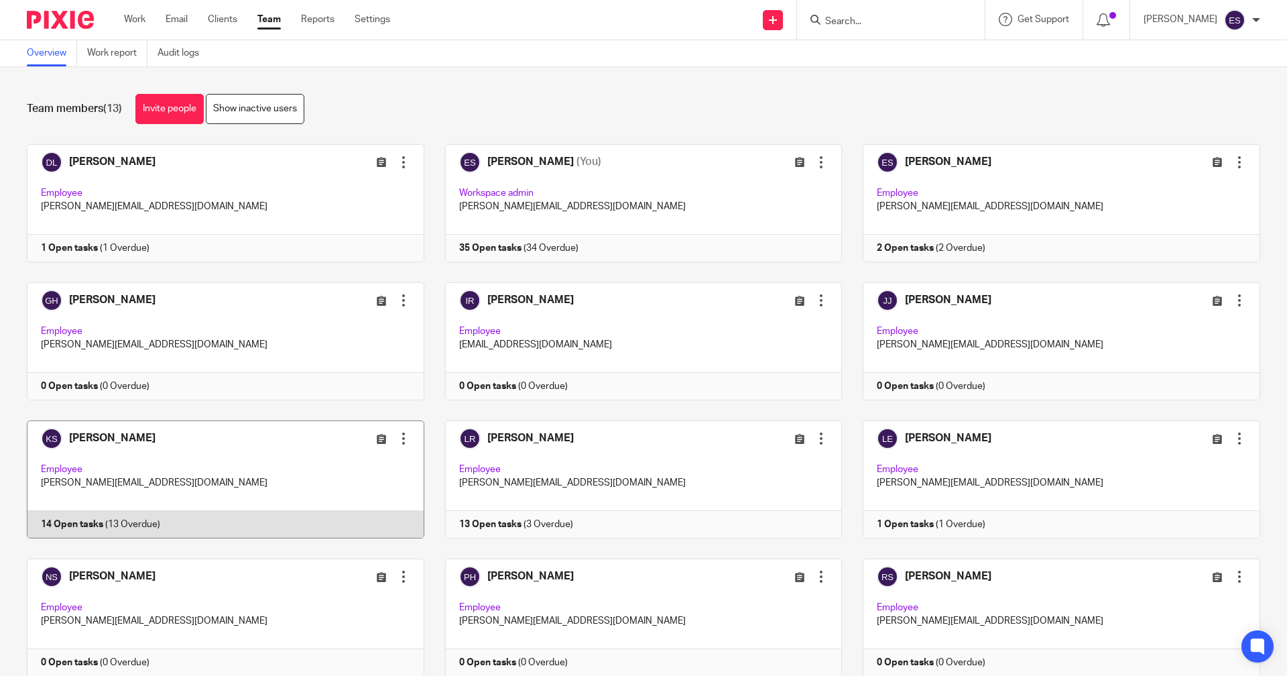
click at [92, 530] on link at bounding box center [215, 479] width 418 height 118
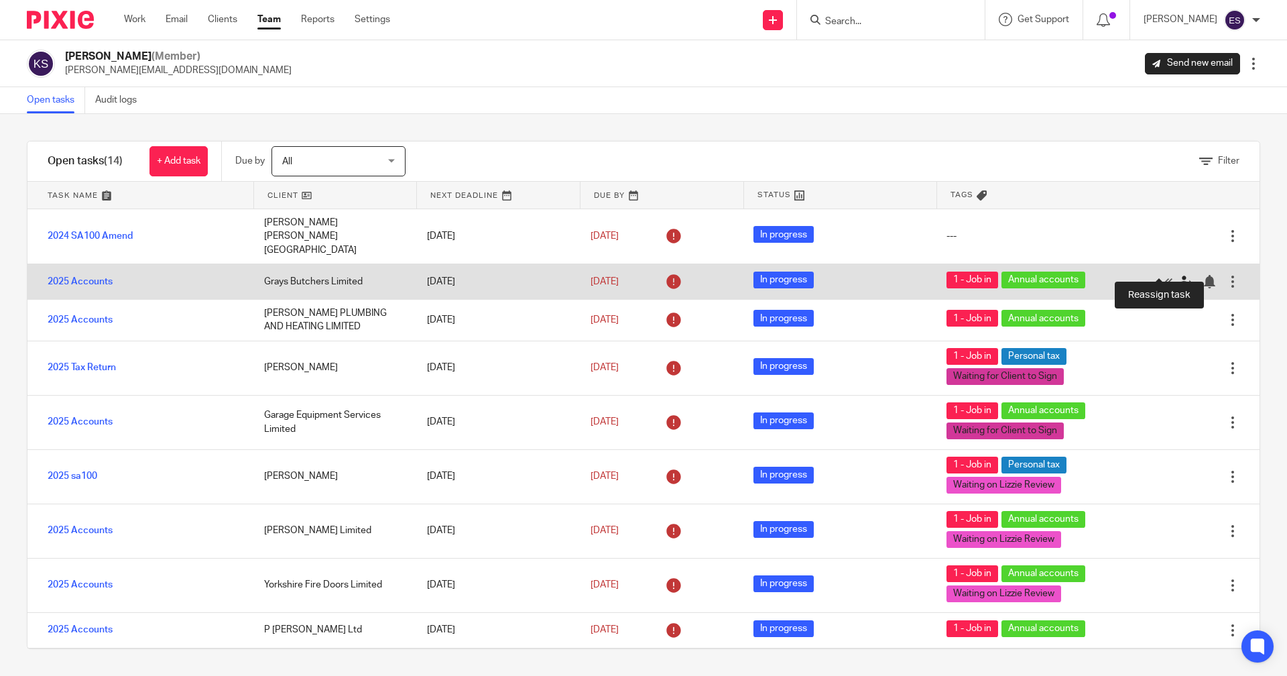
click at [1179, 275] on icon at bounding box center [1185, 281] width 13 height 13
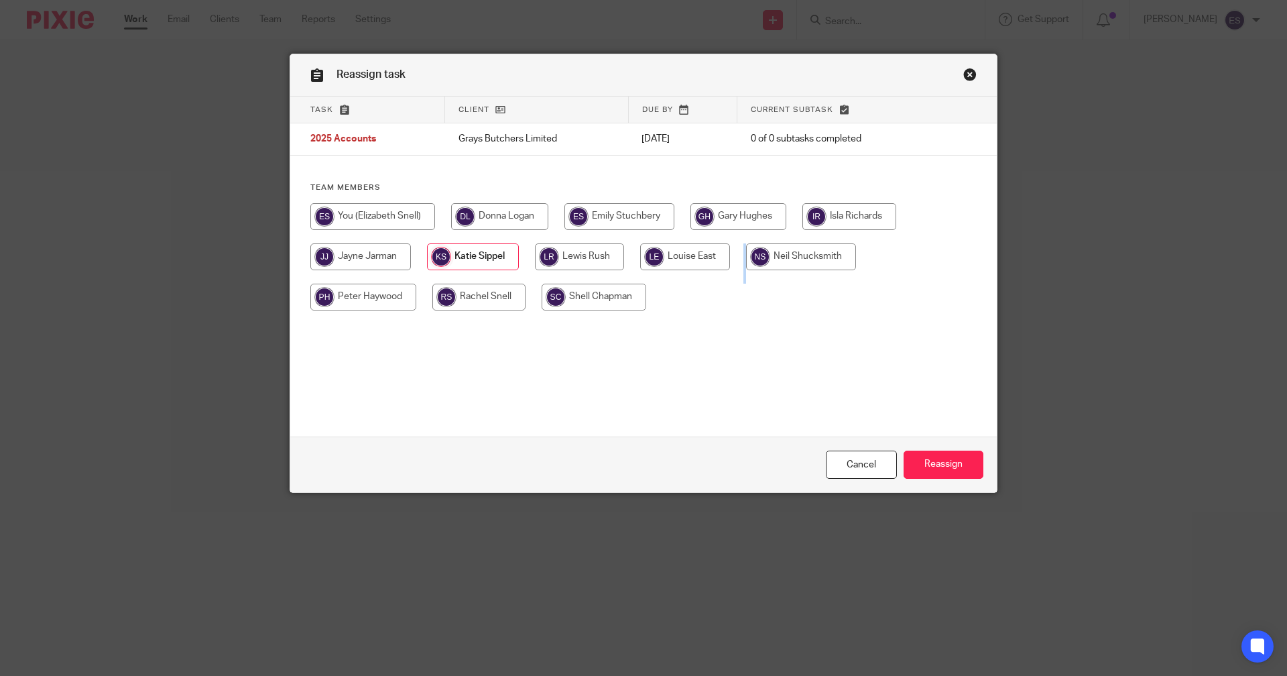
drag, startPoint x: 0, startPoint y: 0, endPoint x: 733, endPoint y: 239, distance: 771.3
click at [733, 239] on div "Reassign task Task Client Due by Current subtask 2025 Accounts Grays Butchers L…" at bounding box center [643, 338] width 1287 height 676
click at [433, 218] on div at bounding box center [643, 263] width 666 height 121
drag, startPoint x: 428, startPoint y: 218, endPoint x: 420, endPoint y: 218, distance: 8.7
click at [420, 218] on input "radio" at bounding box center [372, 216] width 125 height 27
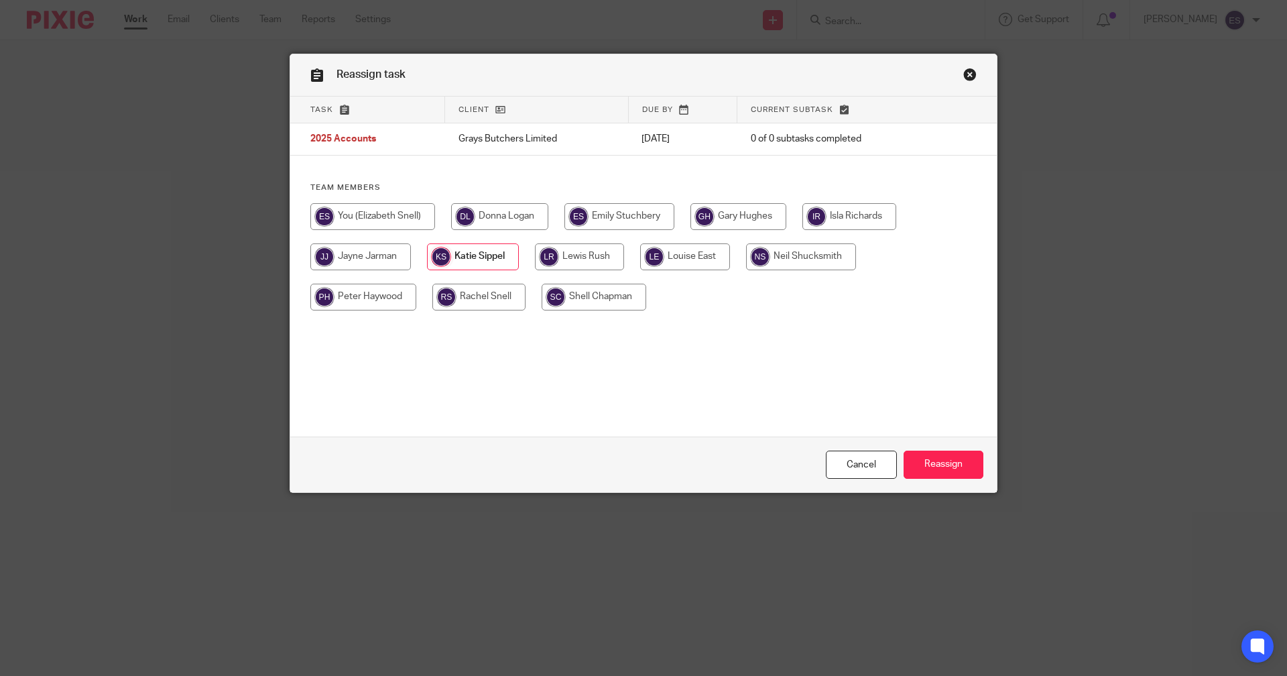
radio input "true"
click at [420, 218] on input "radio" at bounding box center [373, 216] width 126 height 27
click at [962, 466] on input "Reassign" at bounding box center [944, 464] width 80 height 29
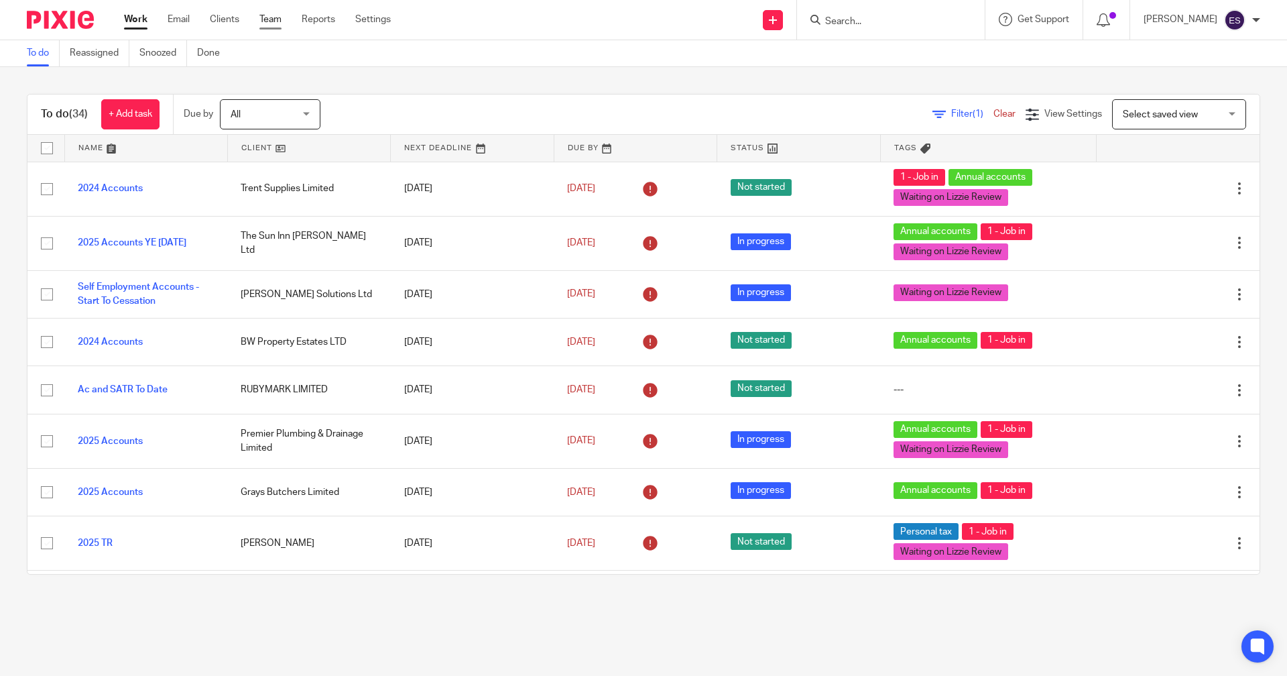
click at [273, 15] on link "Team" at bounding box center [270, 19] width 22 height 13
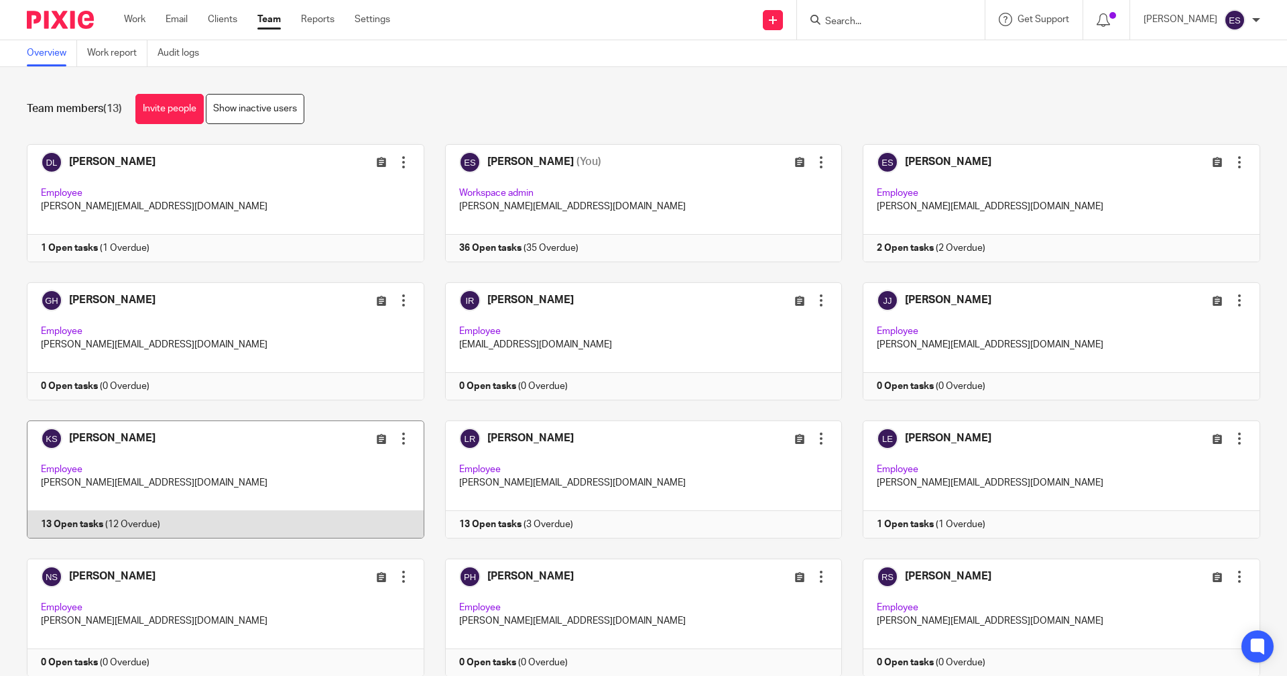
click at [237, 514] on link at bounding box center [215, 479] width 418 height 118
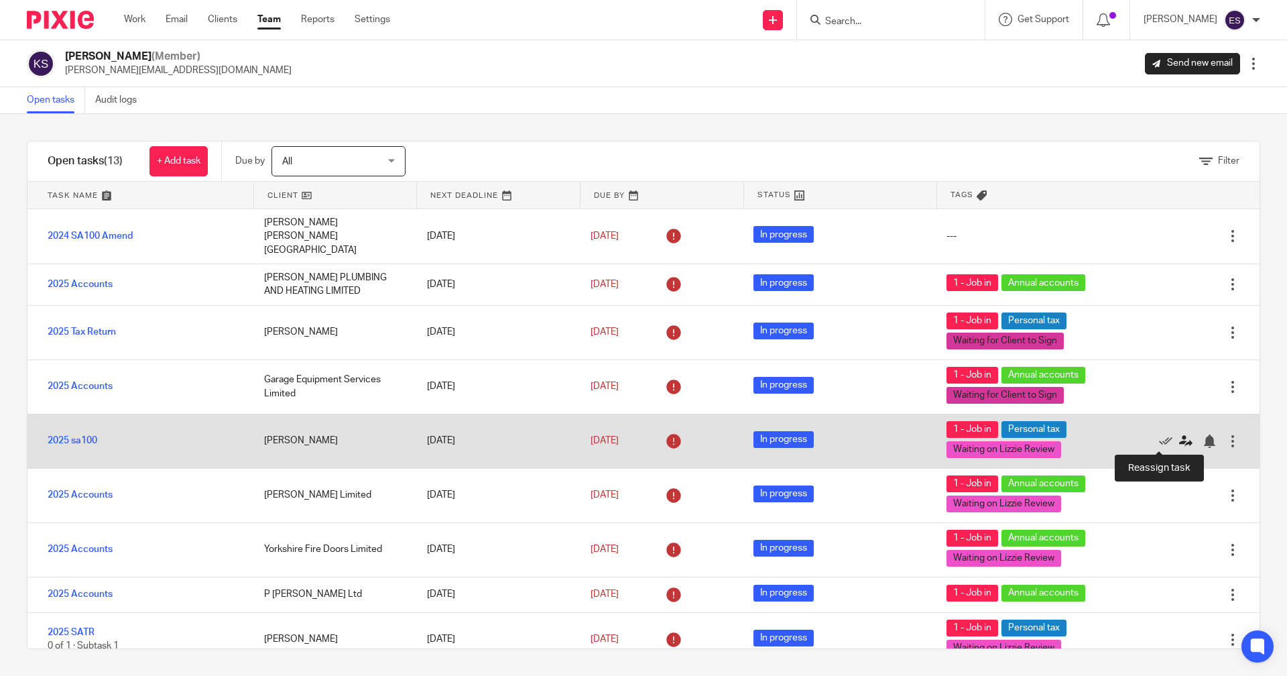
click at [1179, 440] on icon at bounding box center [1185, 440] width 13 height 13
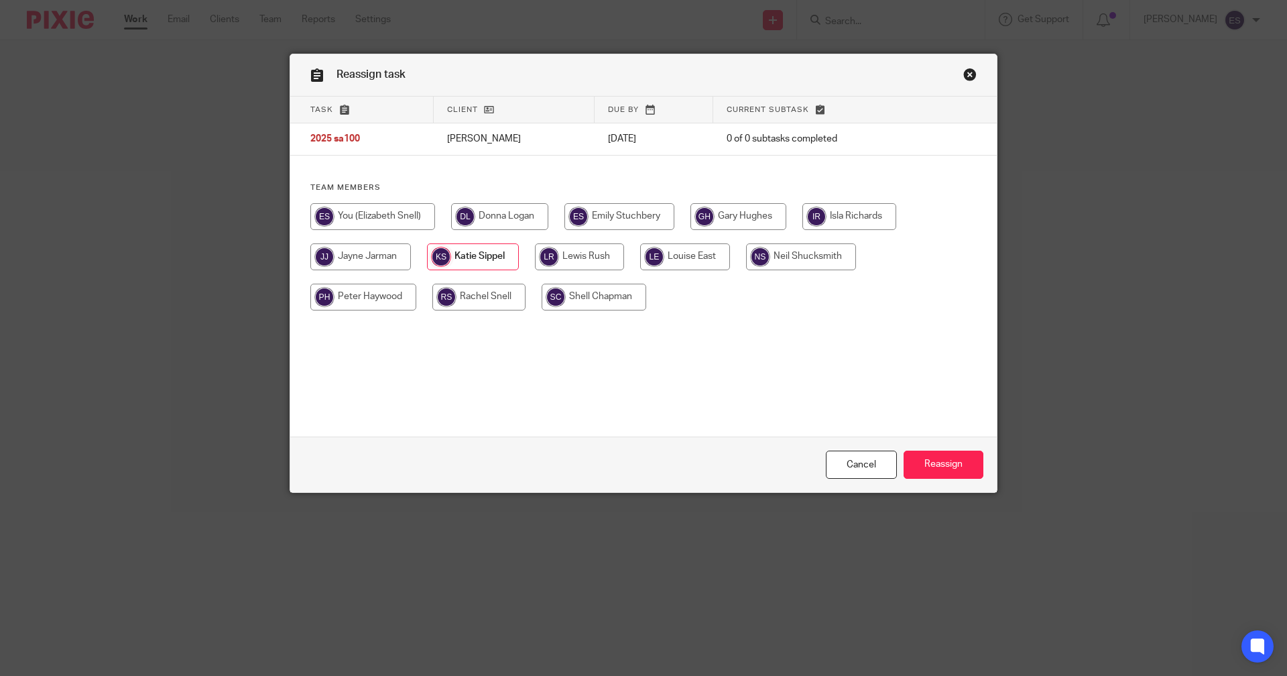
click at [410, 221] on input "radio" at bounding box center [372, 216] width 125 height 27
radio input "true"
click at [941, 470] on input "Reassign" at bounding box center [944, 464] width 80 height 29
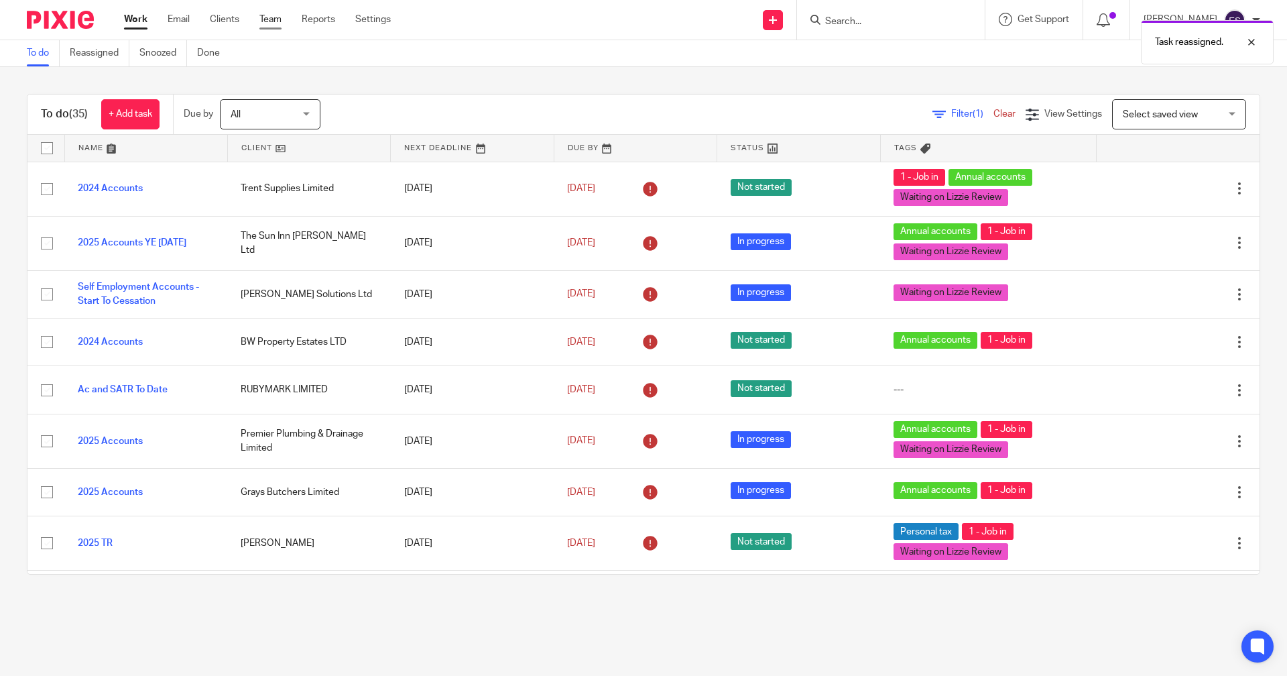
click at [269, 15] on link "Team" at bounding box center [270, 19] width 22 height 13
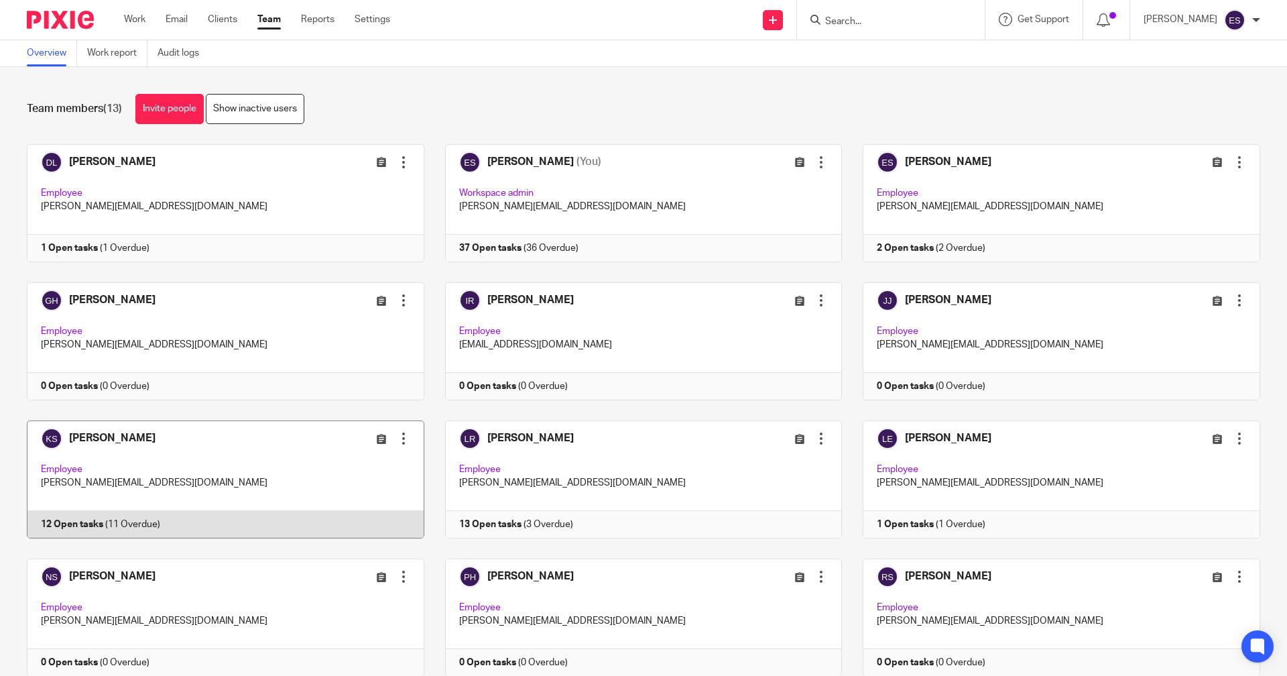
click at [239, 524] on link at bounding box center [215, 479] width 418 height 118
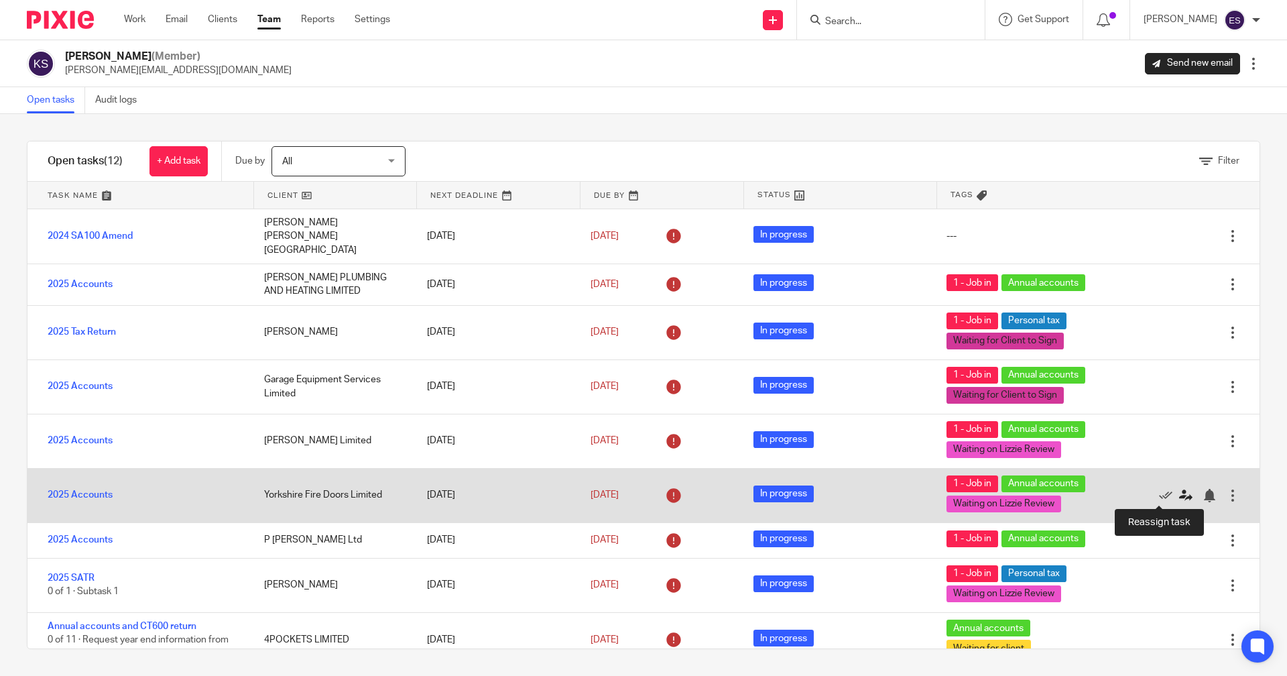
click at [1179, 494] on icon at bounding box center [1185, 495] width 13 height 13
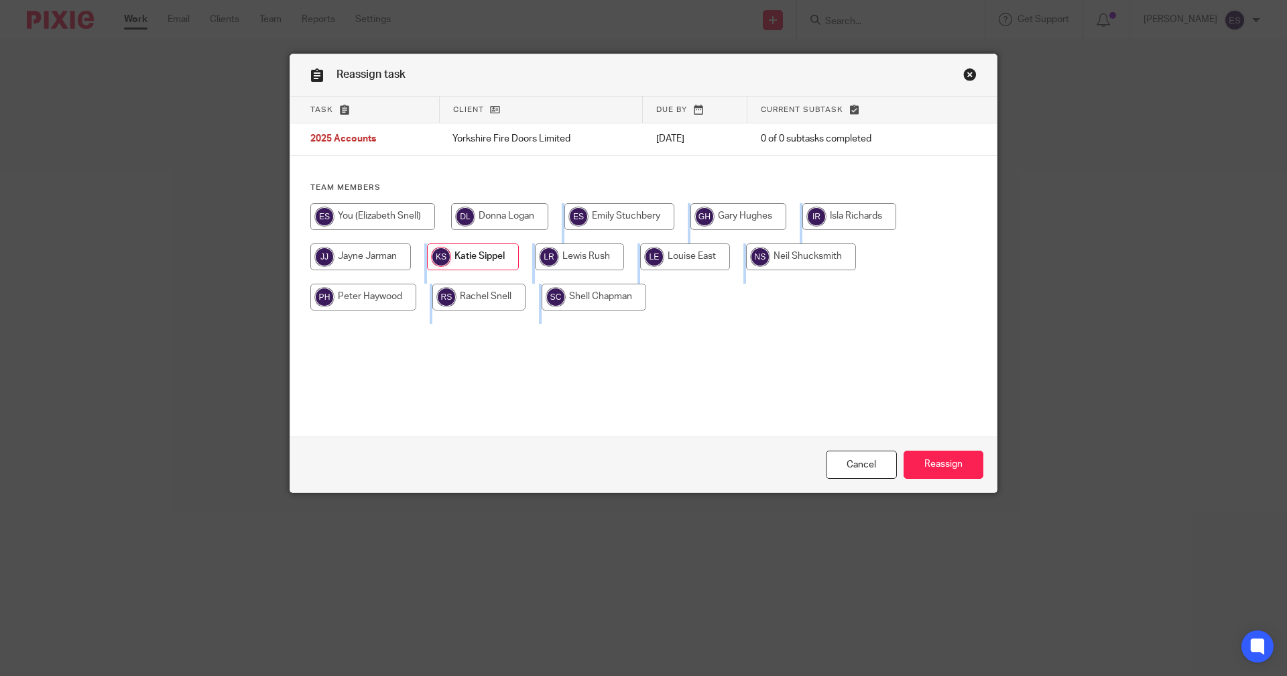
drag, startPoint x: 0, startPoint y: 0, endPoint x: 532, endPoint y: 239, distance: 582.9
click at [532, 239] on div "Reassign task Task Client Due by Current subtask 2025 Accounts Yorkshire Fire D…" at bounding box center [643, 338] width 1287 height 676
click at [406, 229] on input "radio" at bounding box center [372, 216] width 125 height 27
radio input "true"
click at [934, 460] on input "Reassign" at bounding box center [944, 464] width 80 height 29
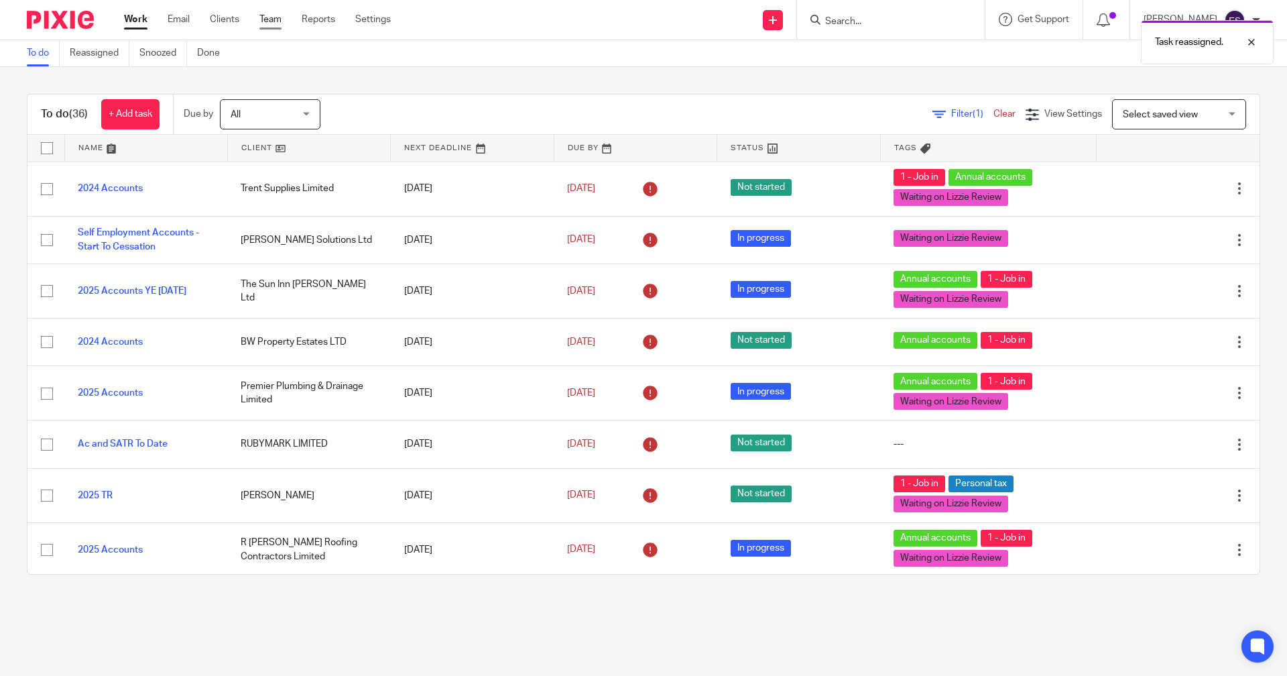
click at [269, 19] on link "Team" at bounding box center [270, 19] width 22 height 13
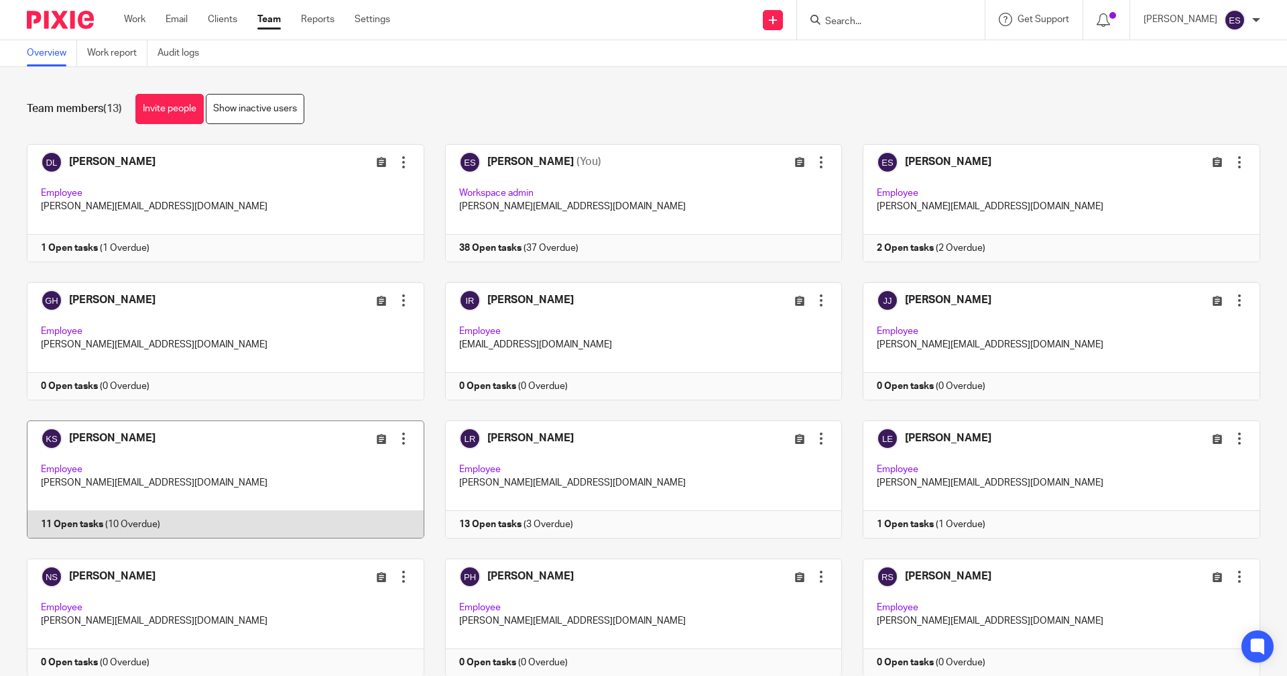
click at [119, 513] on link at bounding box center [215, 479] width 418 height 118
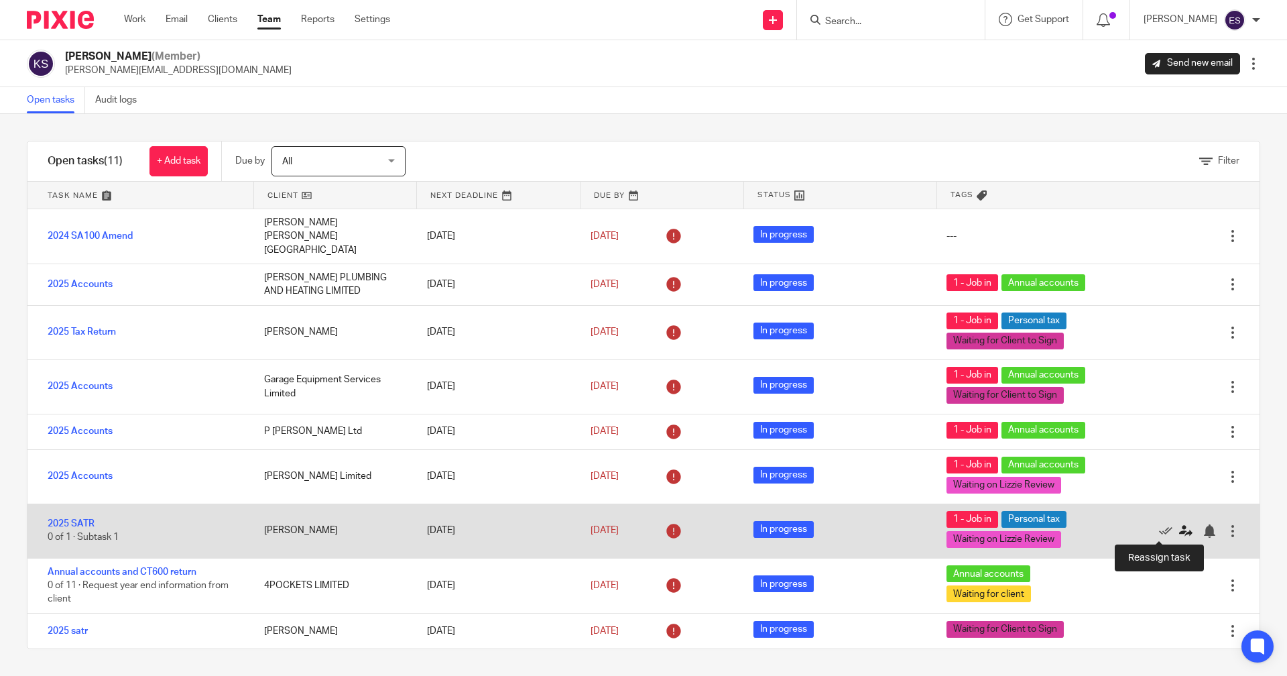
click at [1179, 534] on icon at bounding box center [1185, 530] width 13 height 13
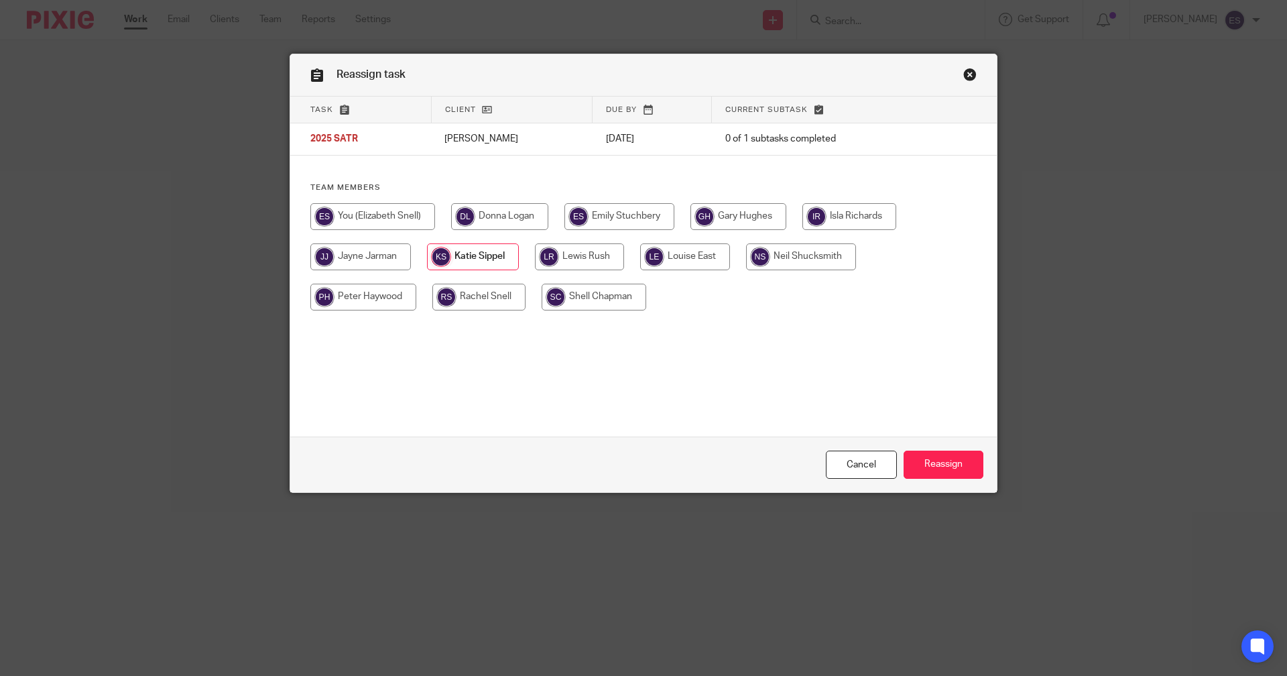
click at [358, 209] on input "radio" at bounding box center [372, 216] width 125 height 27
radio input "true"
click at [925, 463] on input "Reassign" at bounding box center [944, 464] width 80 height 29
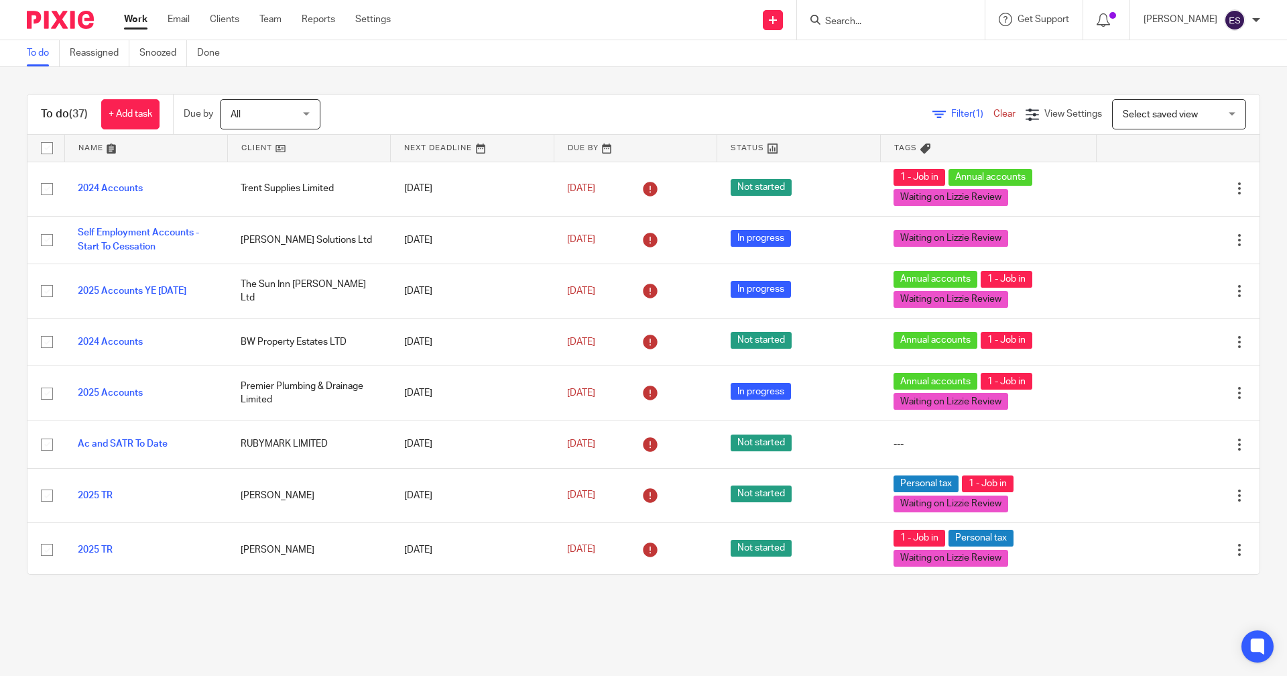
click at [271, 9] on div "Work Email Clients Team Reports Settings Work Email Clients Team Reports Settin…" at bounding box center [261, 20] width 300 height 40
click at [267, 17] on link "Team" at bounding box center [270, 19] width 22 height 13
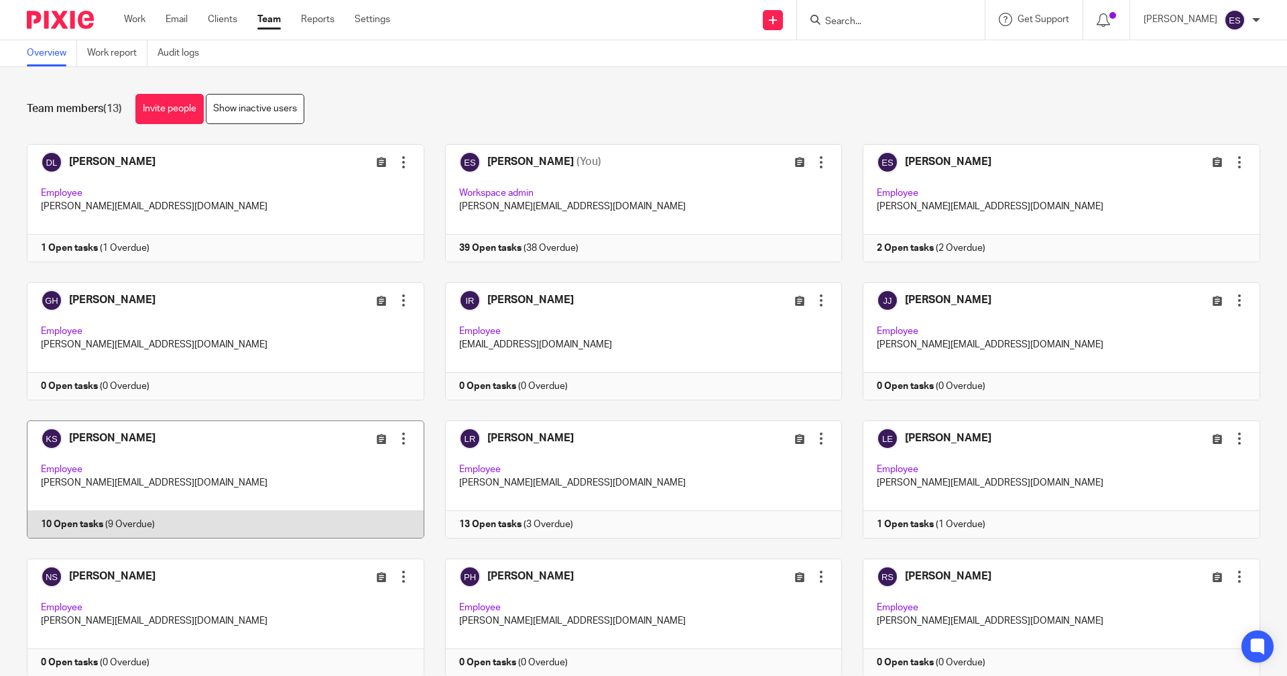
click at [171, 517] on link at bounding box center [215, 479] width 418 height 118
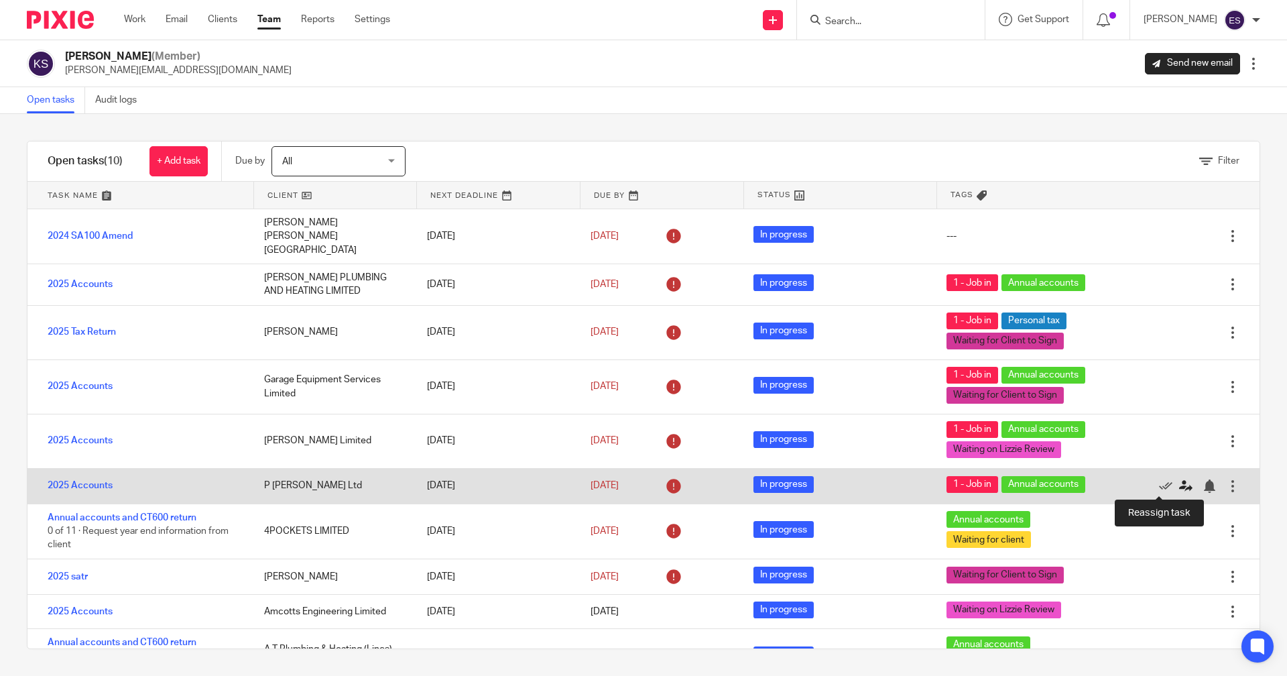
click at [1179, 483] on icon at bounding box center [1185, 485] width 13 height 13
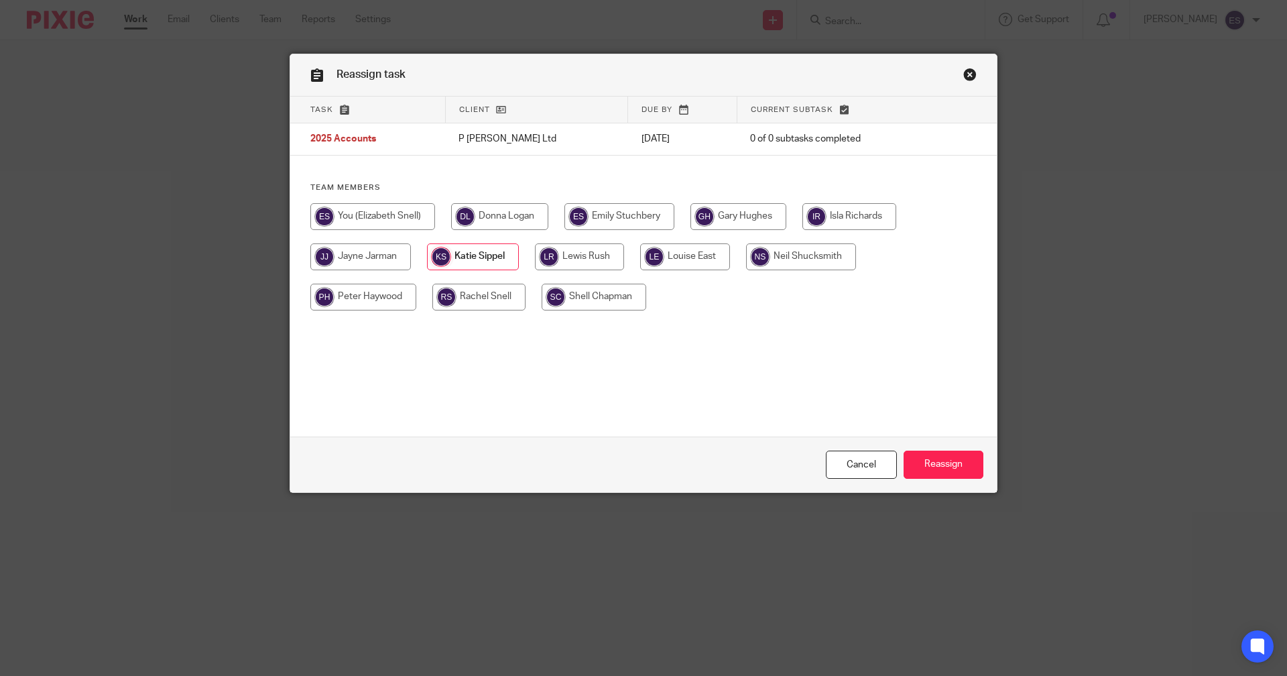
click at [414, 231] on div at bounding box center [643, 263] width 666 height 121
click at [400, 212] on input "radio" at bounding box center [372, 216] width 125 height 27
radio input "true"
click at [953, 468] on input "Reassign" at bounding box center [944, 464] width 80 height 29
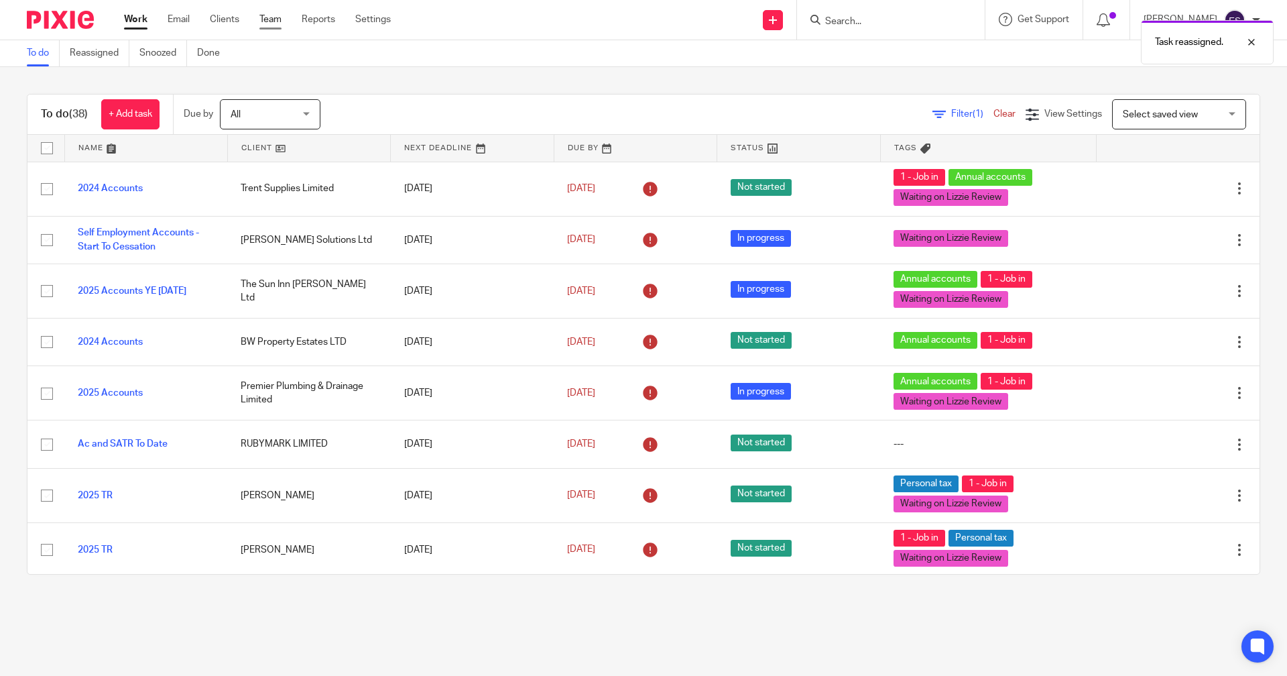
click at [273, 17] on link "Team" at bounding box center [270, 19] width 22 height 13
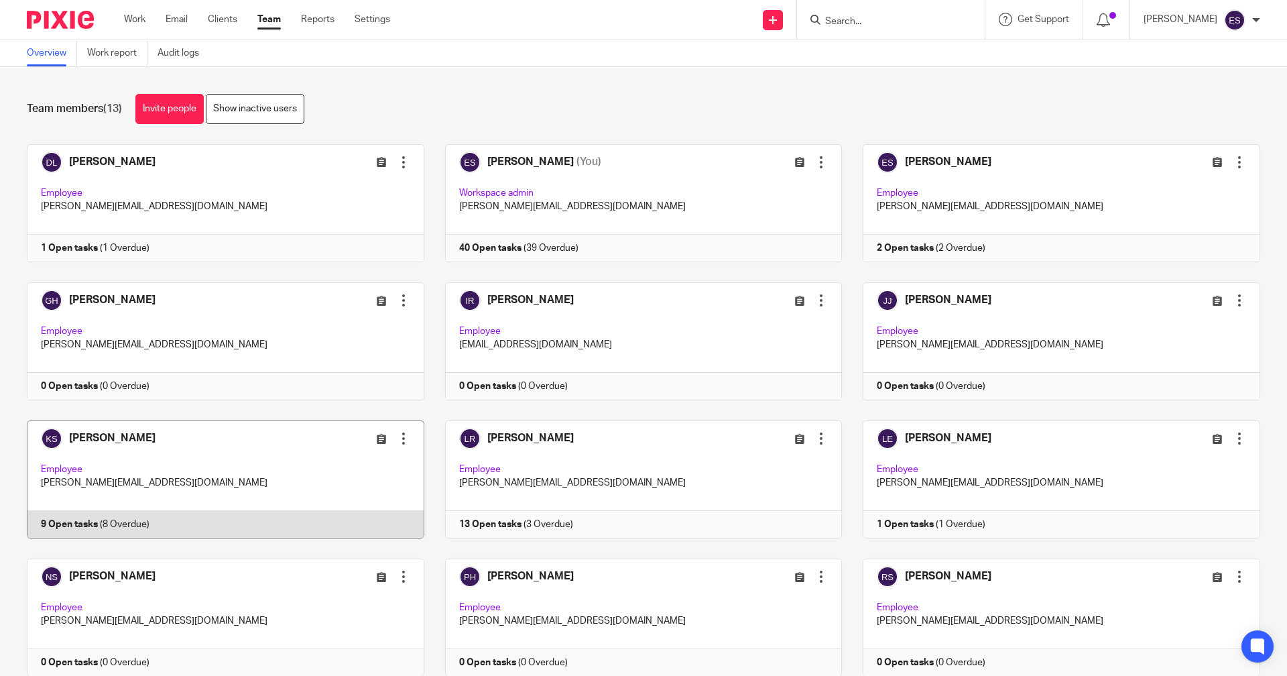
click at [259, 519] on link at bounding box center [215, 479] width 418 height 118
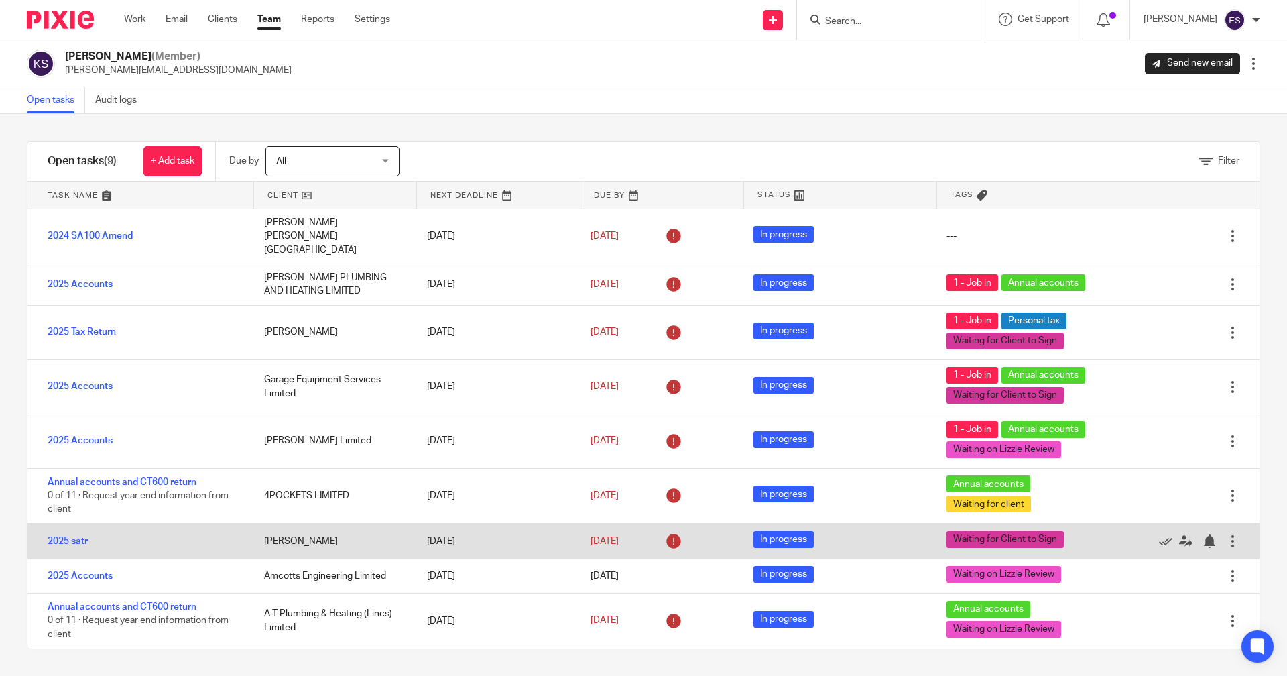
click at [865, 540] on div "In progress" at bounding box center [836, 541] width 193 height 34
